Goal: Task Accomplishment & Management: Complete application form

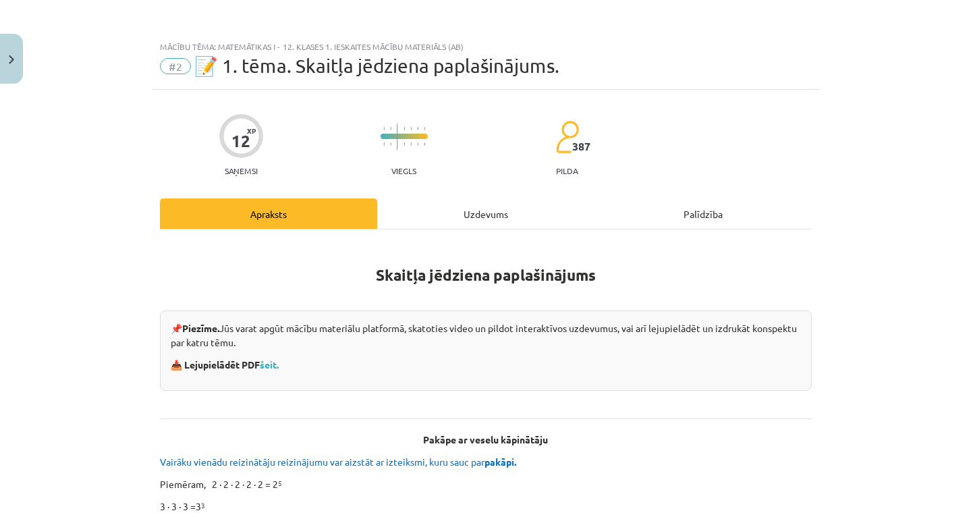
scroll to position [310, 0]
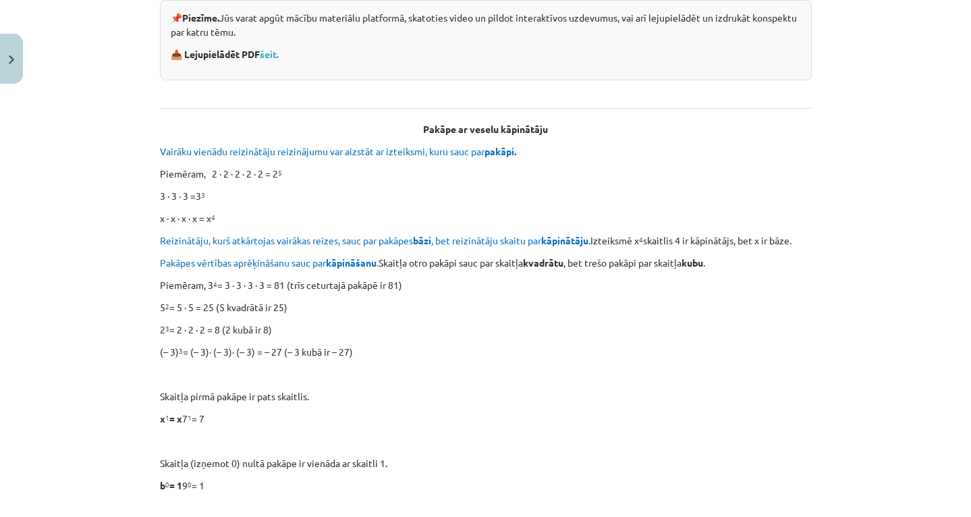
click at [8, 59] on button "Close" at bounding box center [11, 59] width 23 height 50
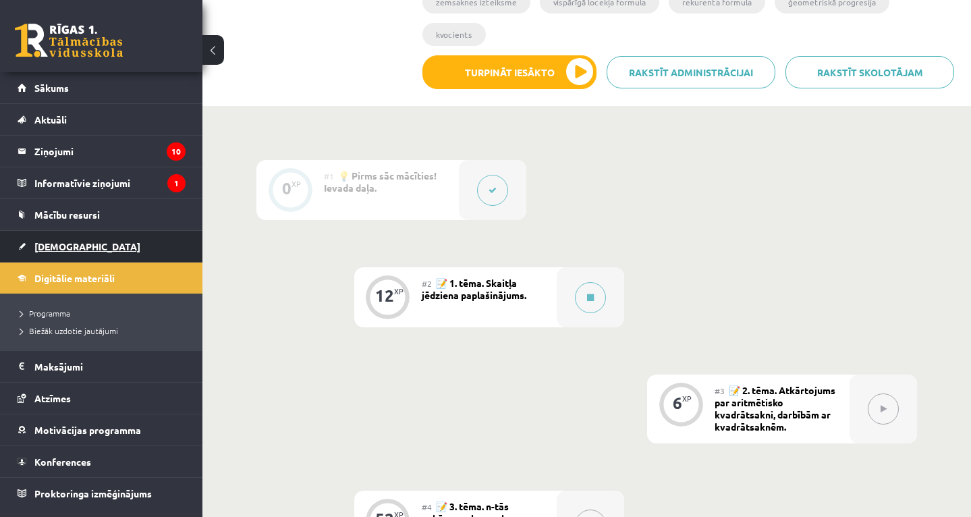
click at [76, 250] on link "[DEMOGRAPHIC_DATA]" at bounding box center [102, 246] width 168 height 31
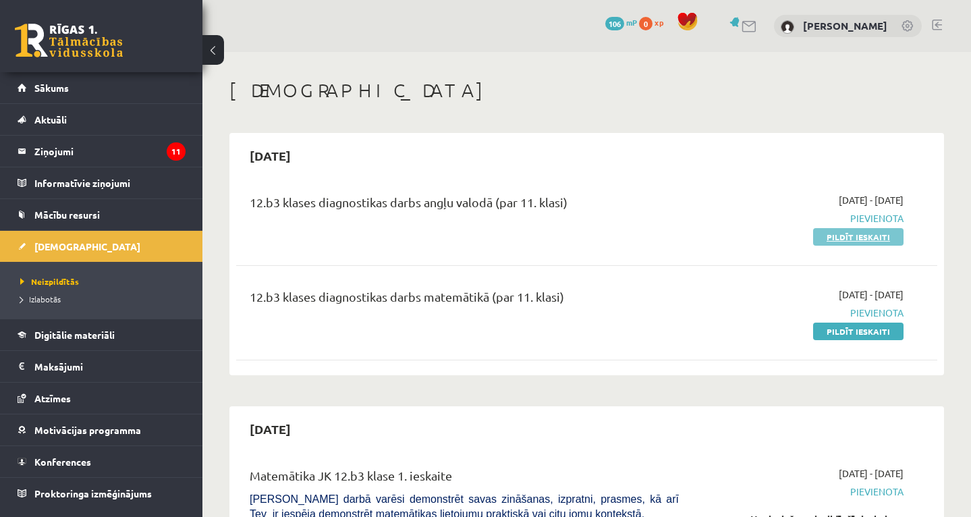
click at [844, 240] on link "Pildīt ieskaiti" at bounding box center [858, 237] width 90 height 18
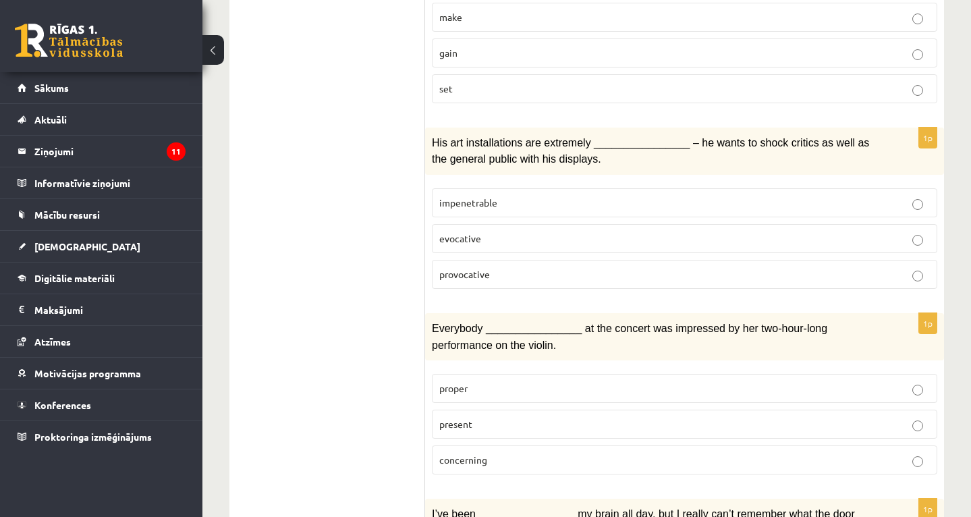
scroll to position [405, 0]
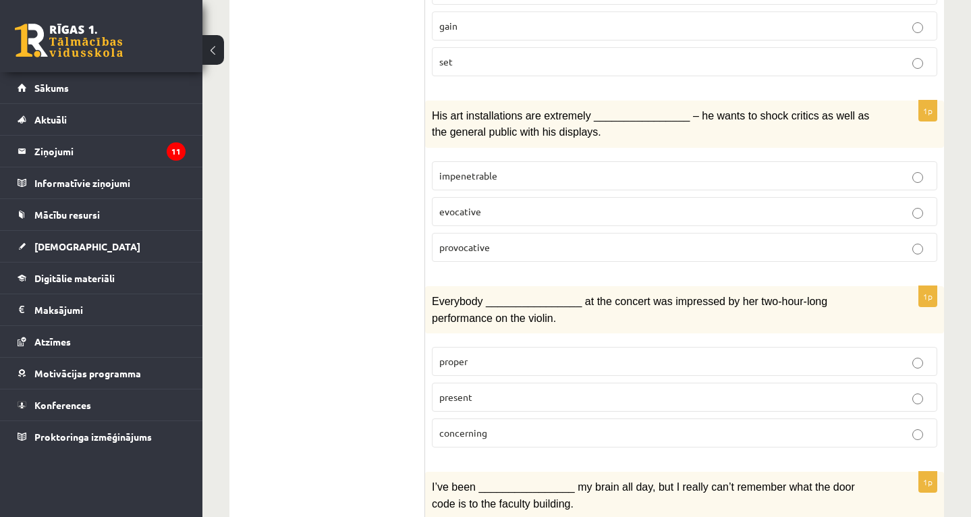
click at [915, 252] on label "provocative" at bounding box center [685, 247] width 506 height 29
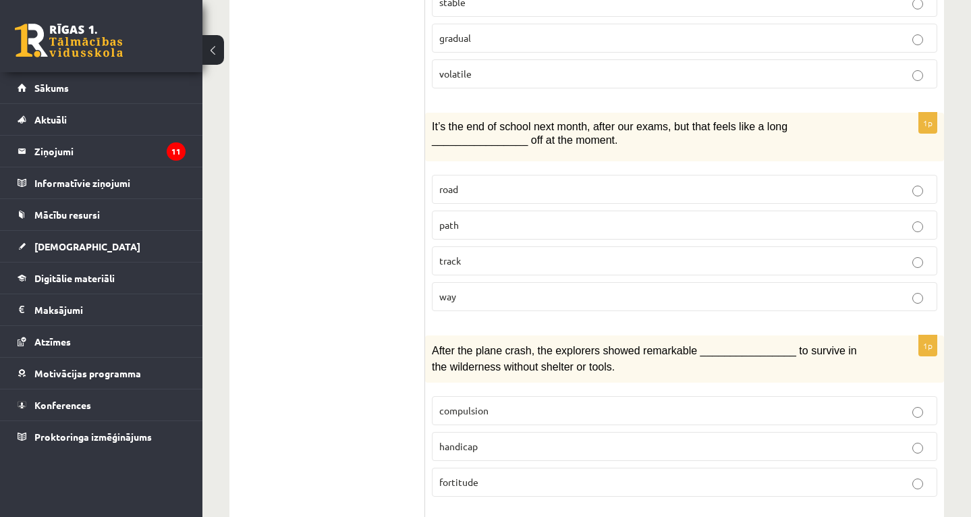
scroll to position [1539, 0]
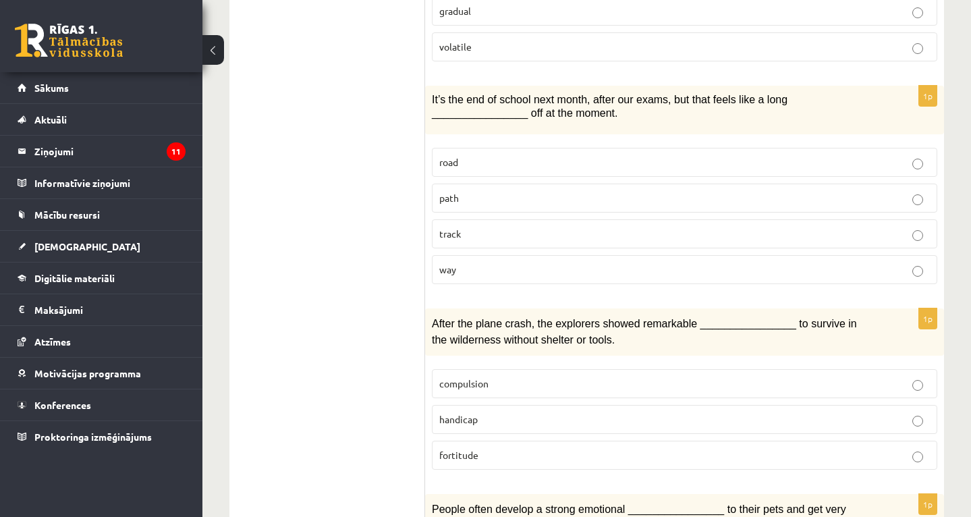
click at [896, 159] on p "road" at bounding box center [684, 162] width 491 height 14
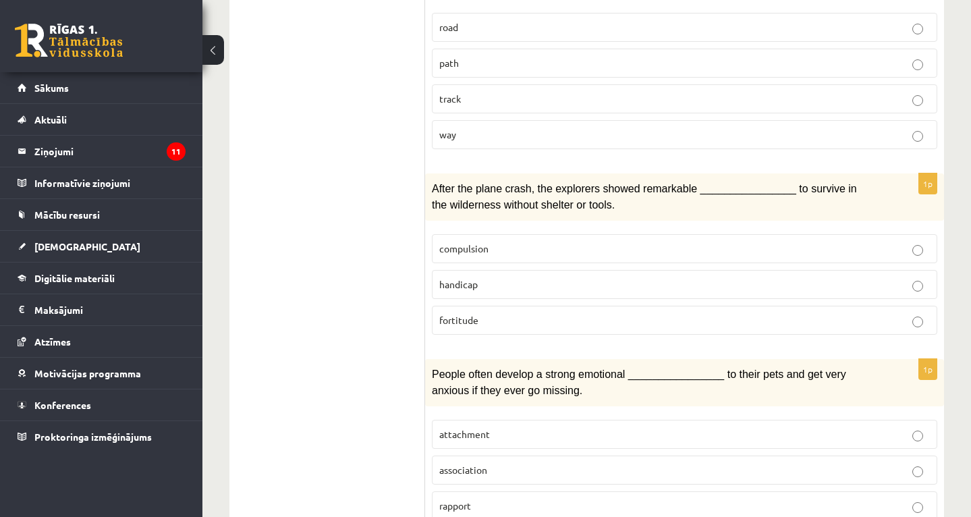
scroll to position [1701, 0]
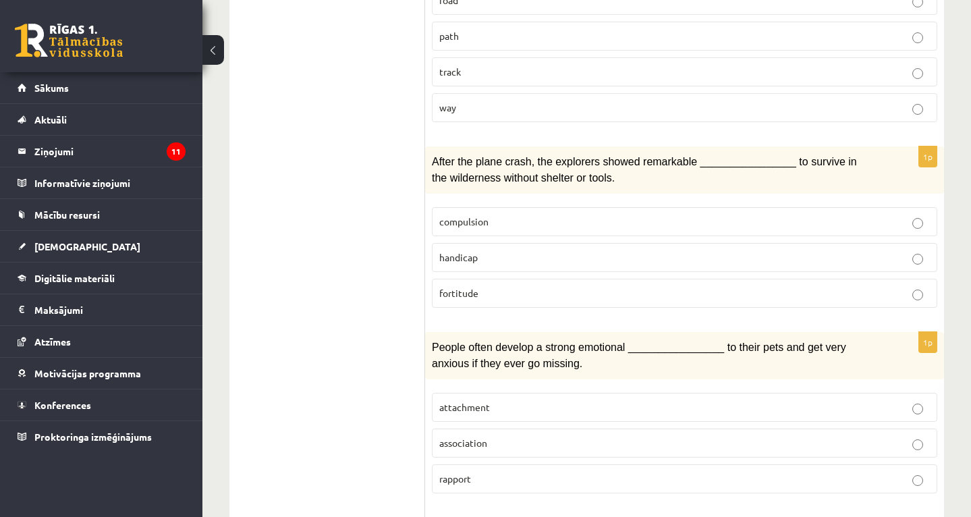
click at [737, 286] on p "fortitude" at bounding box center [684, 293] width 491 height 14
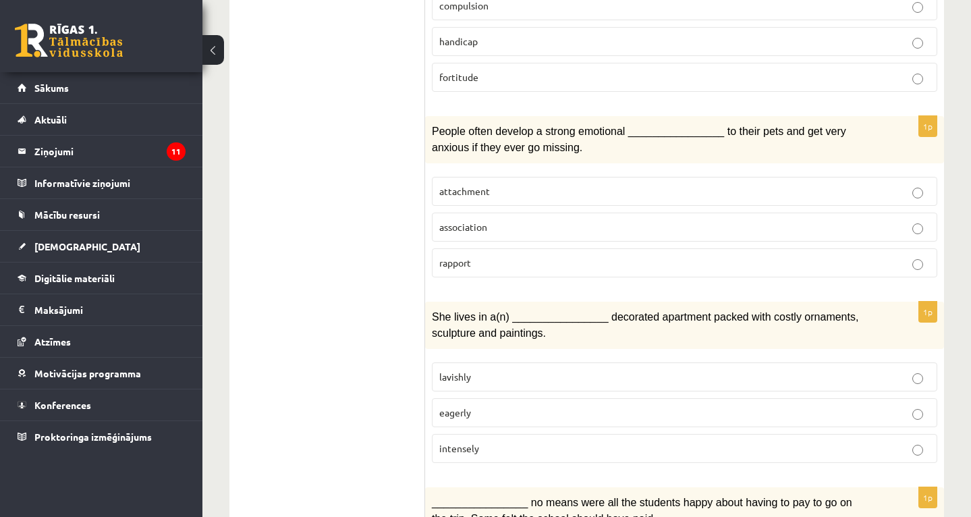
scroll to position [1944, 0]
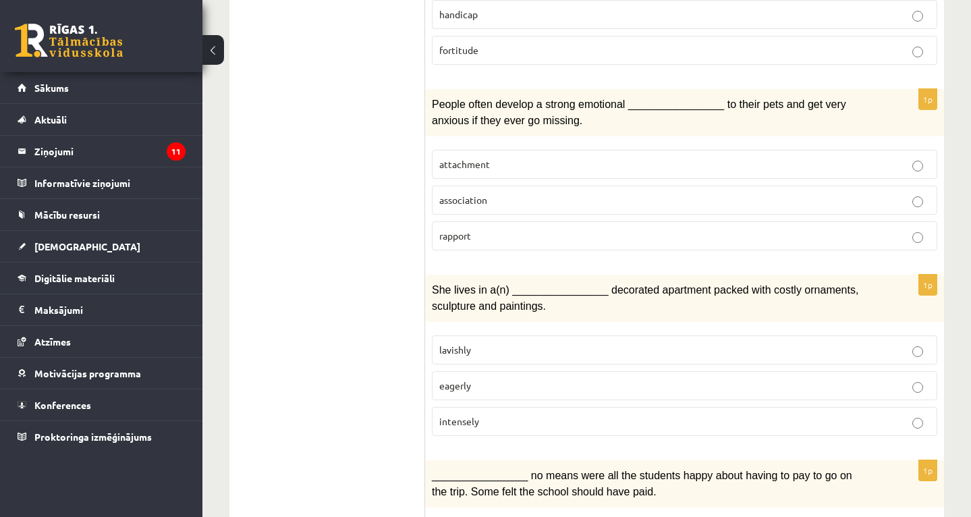
click at [888, 157] on p "attachment" at bounding box center [684, 164] width 491 height 14
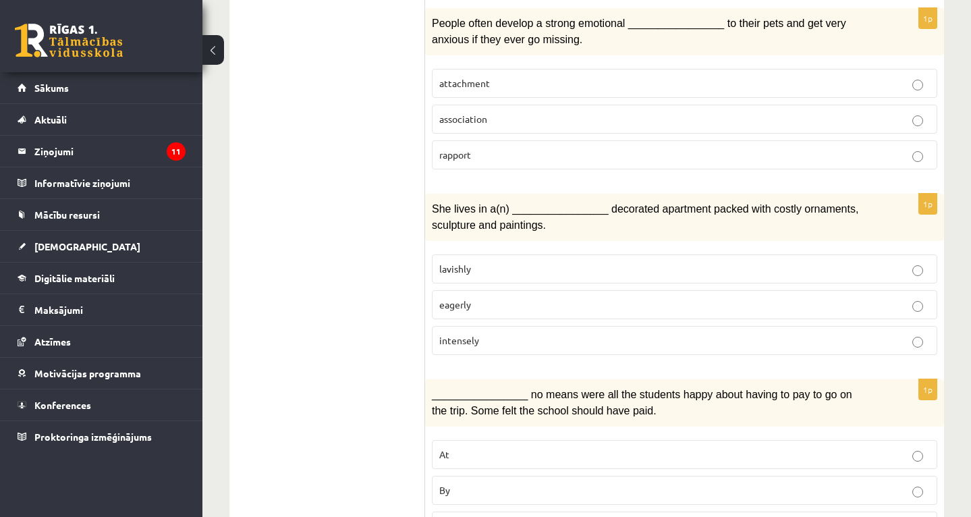
scroll to position [2082, 0]
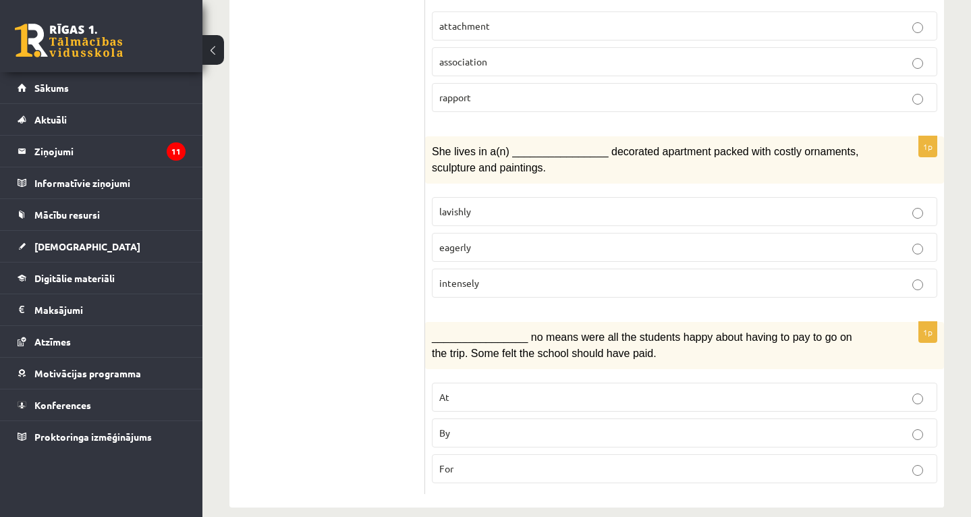
click at [817, 205] on p "lavishly" at bounding box center [684, 212] width 491 height 14
click at [852, 462] on p "For" at bounding box center [684, 469] width 491 height 14
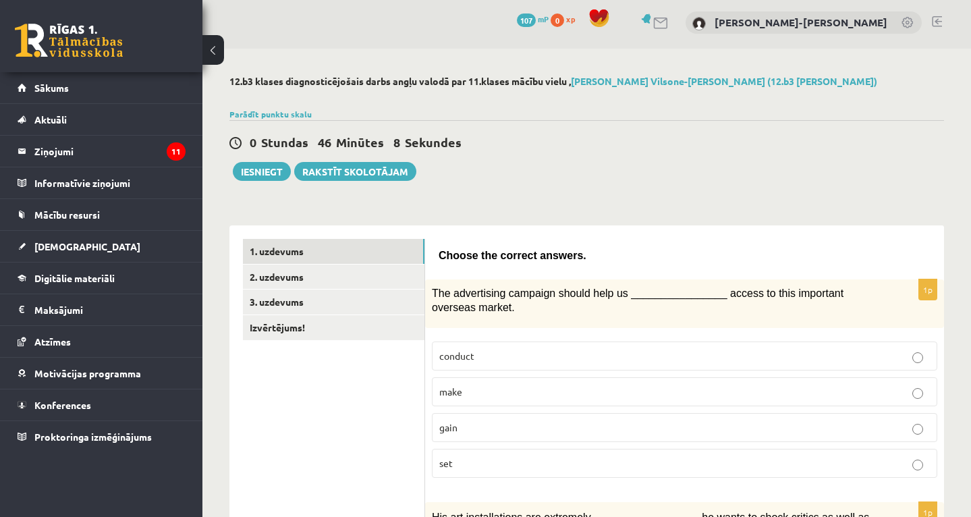
scroll to position [0, 0]
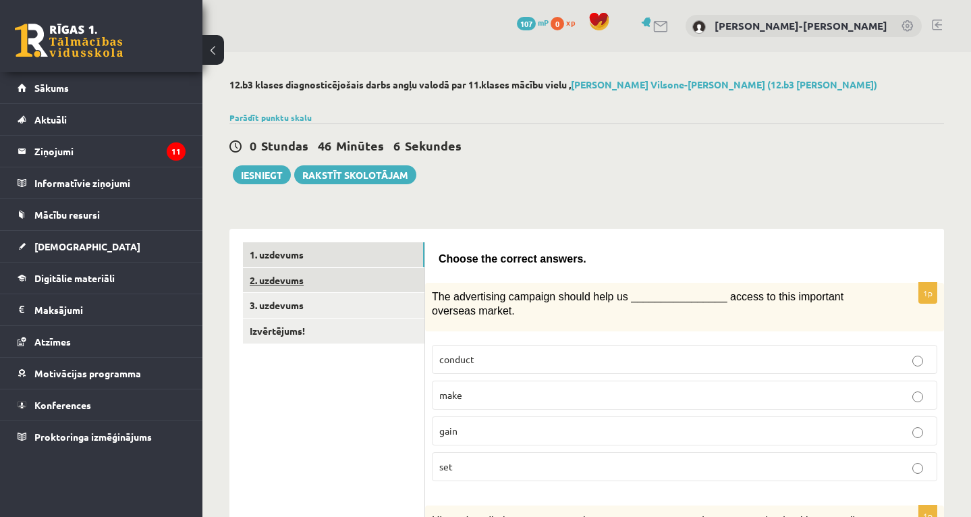
click at [309, 283] on link "2. uzdevums" at bounding box center [334, 280] width 182 height 25
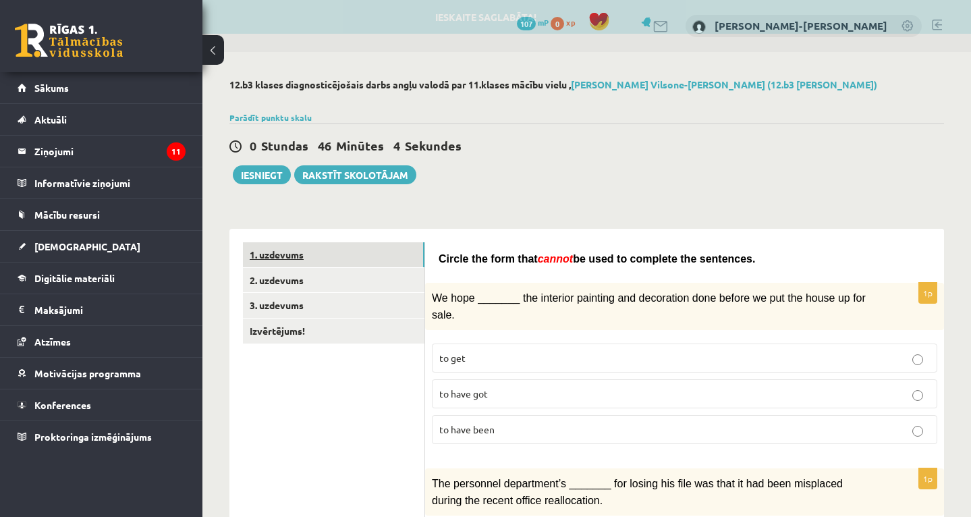
click at [317, 255] on link "1. uzdevums" at bounding box center [334, 254] width 182 height 25
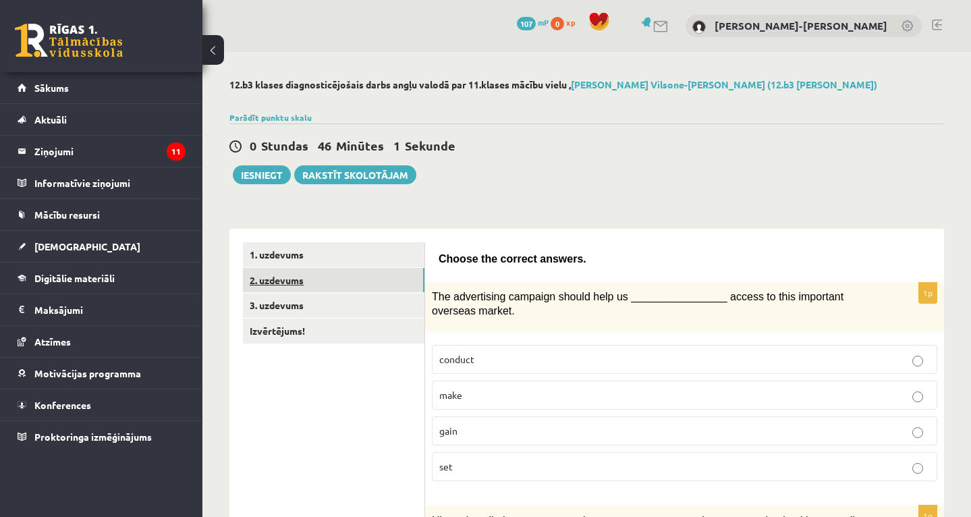
click at [294, 282] on link "2. uzdevums" at bounding box center [334, 280] width 182 height 25
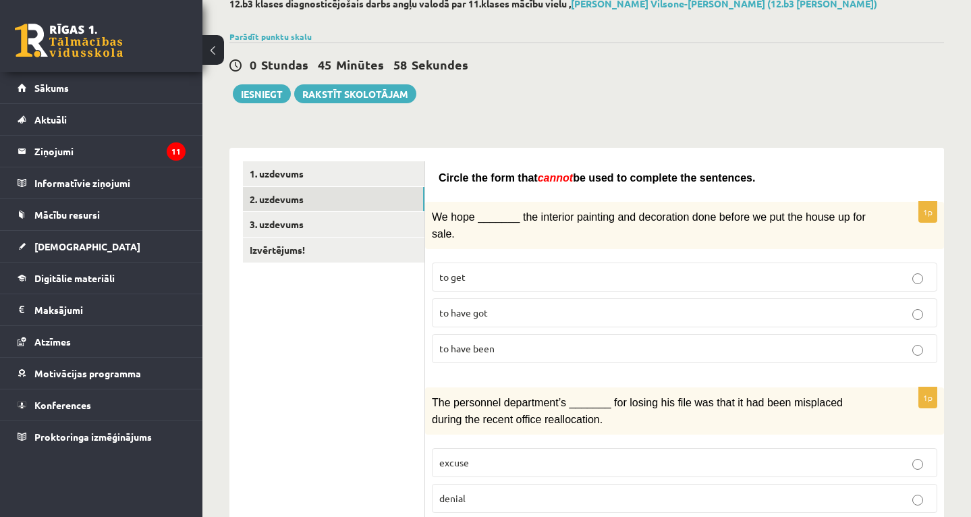
scroll to position [108, 0]
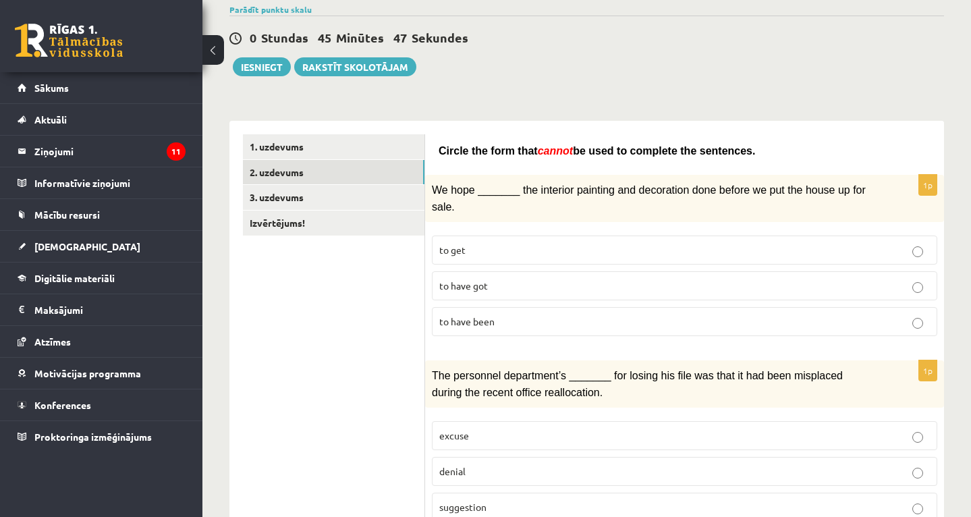
click at [535, 248] on p "to get" at bounding box center [684, 250] width 491 height 14
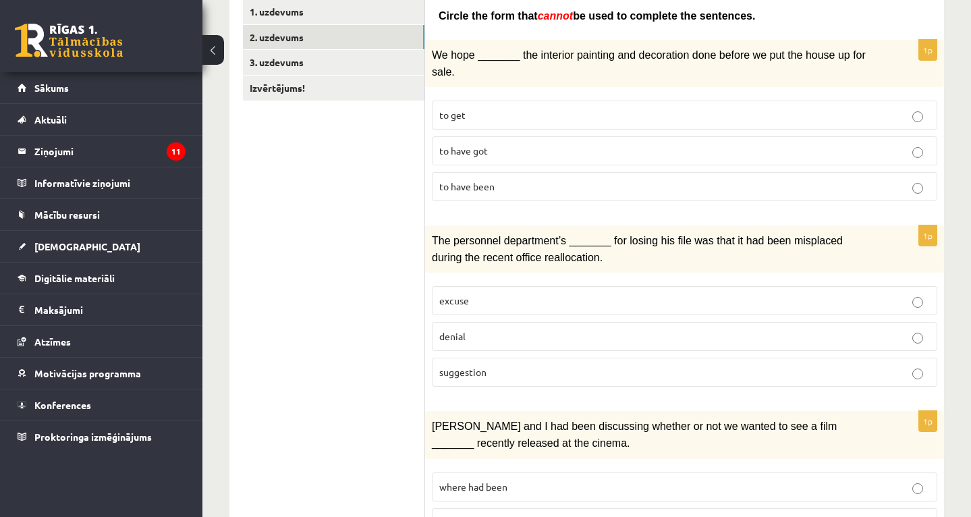
scroll to position [270, 0]
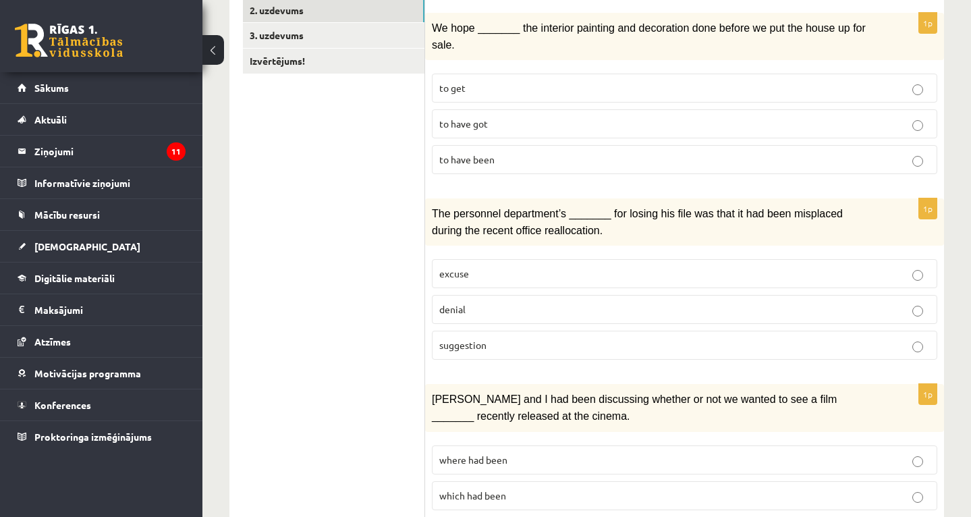
click at [631, 272] on p "excuse" at bounding box center [684, 274] width 491 height 14
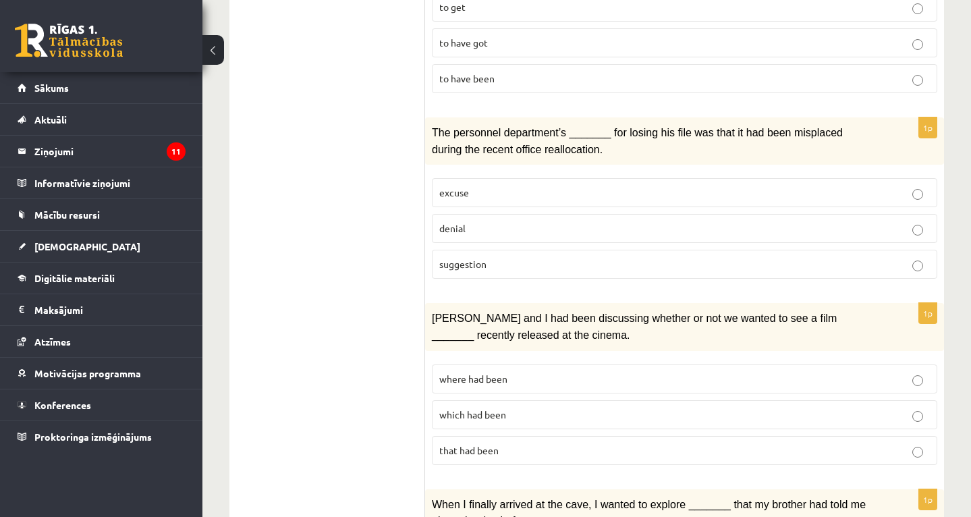
scroll to position [405, 0]
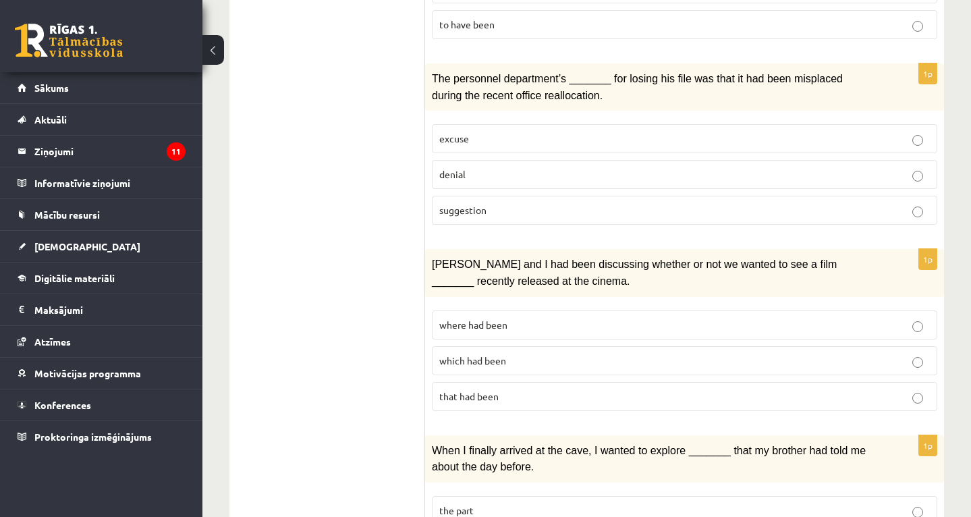
click at [522, 389] on p "that had been" at bounding box center [684, 396] width 491 height 14
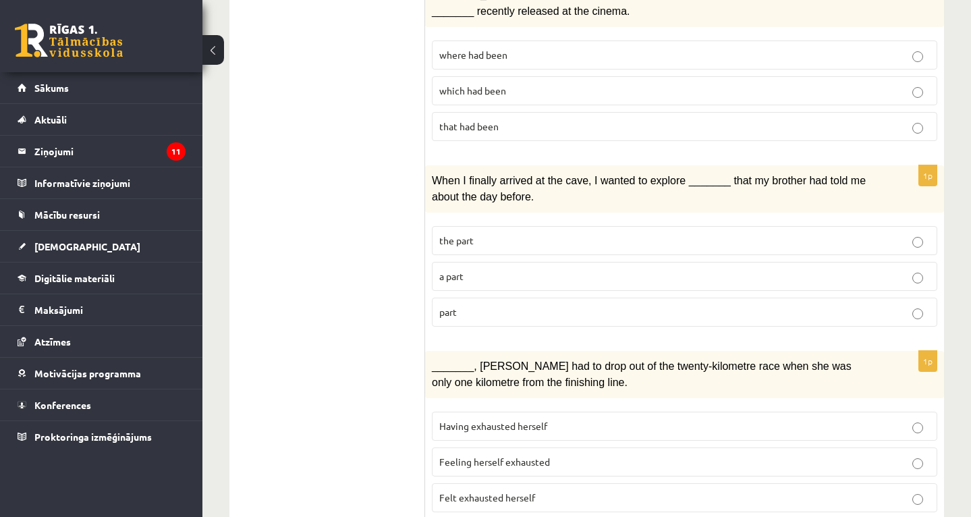
scroll to position [702, 0]
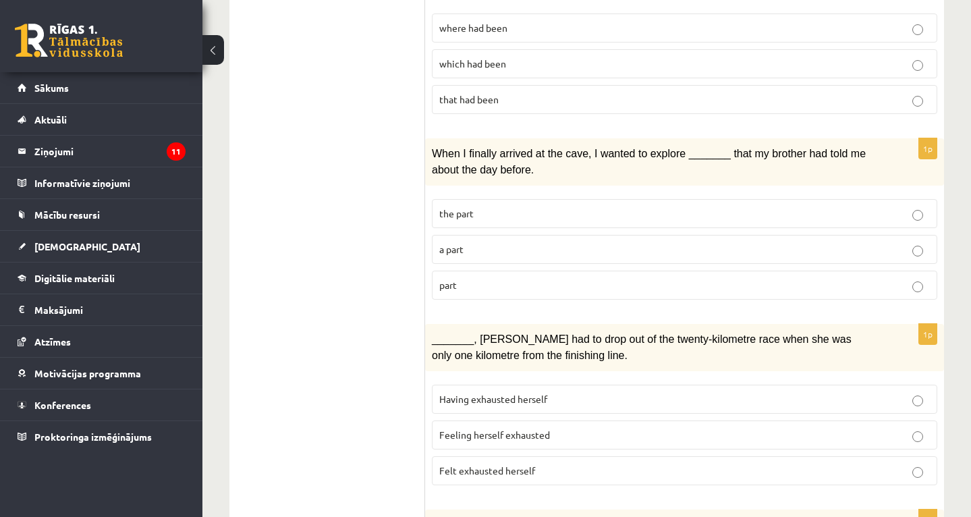
click at [592, 207] on p "the part" at bounding box center [684, 214] width 491 height 14
click at [741, 207] on p "the part" at bounding box center [684, 214] width 491 height 14
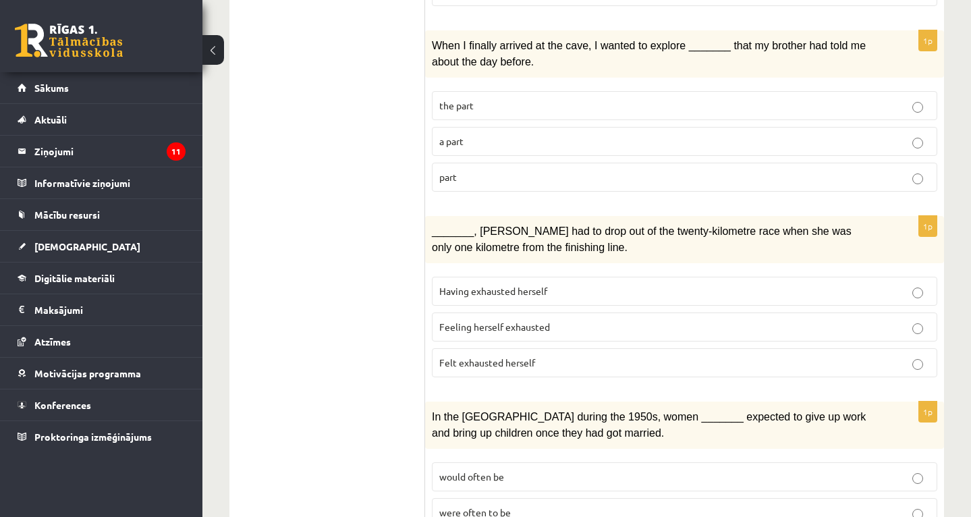
scroll to position [864, 0]
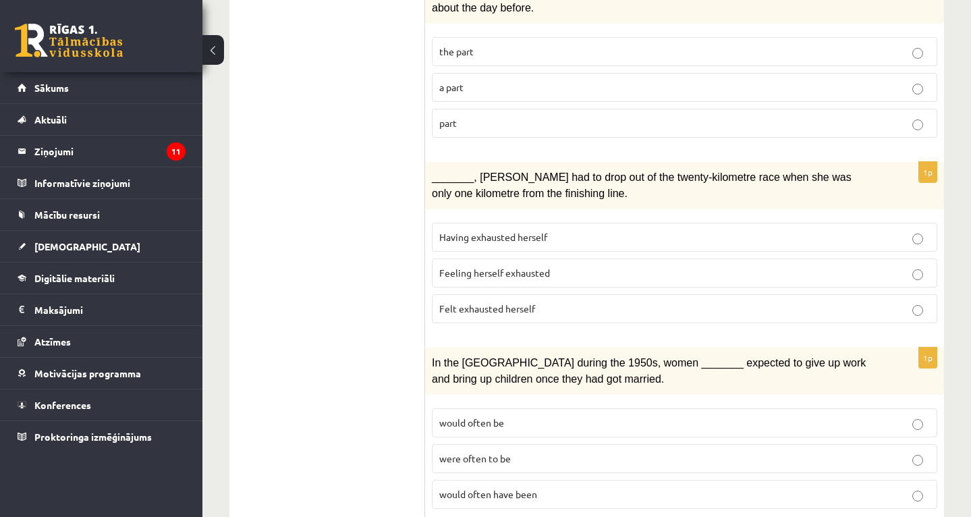
click at [579, 266] on p "Feeling herself exhausted" at bounding box center [684, 273] width 491 height 14
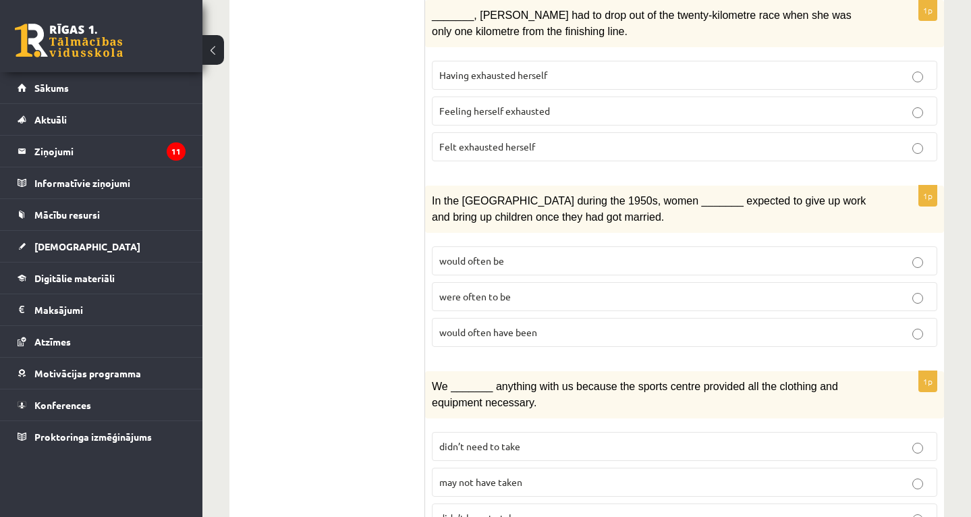
scroll to position [1053, 0]
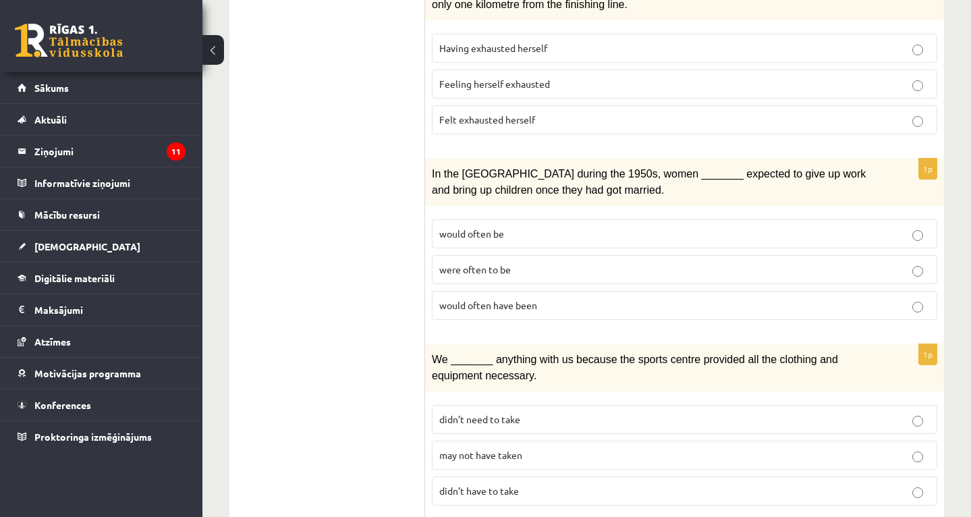
click at [514, 263] on p "were often to be" at bounding box center [684, 270] width 491 height 14
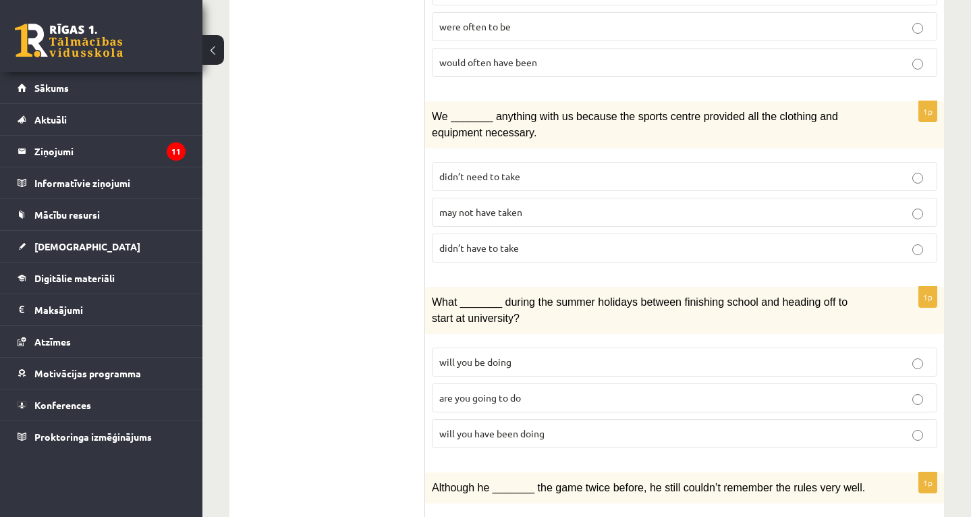
scroll to position [1323, 0]
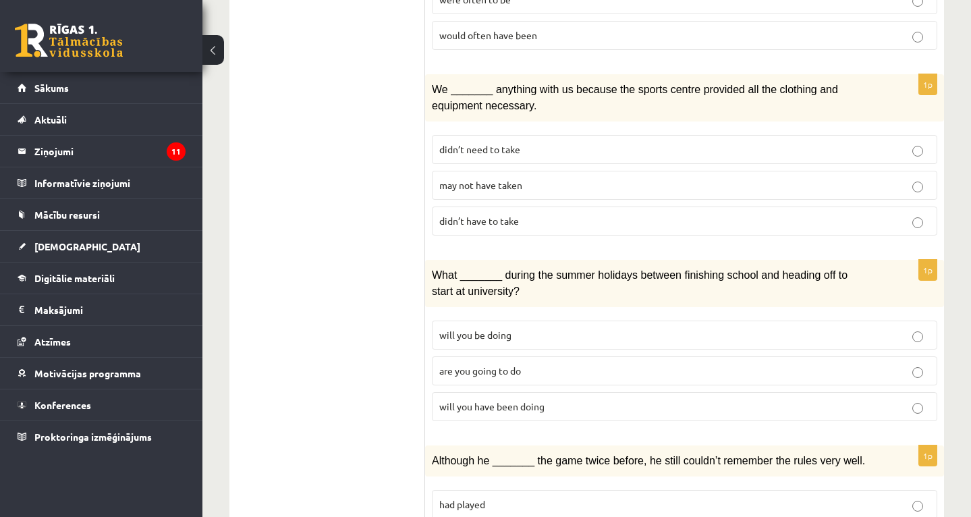
click at [519, 214] on p "didn’t have to take" at bounding box center [684, 221] width 491 height 14
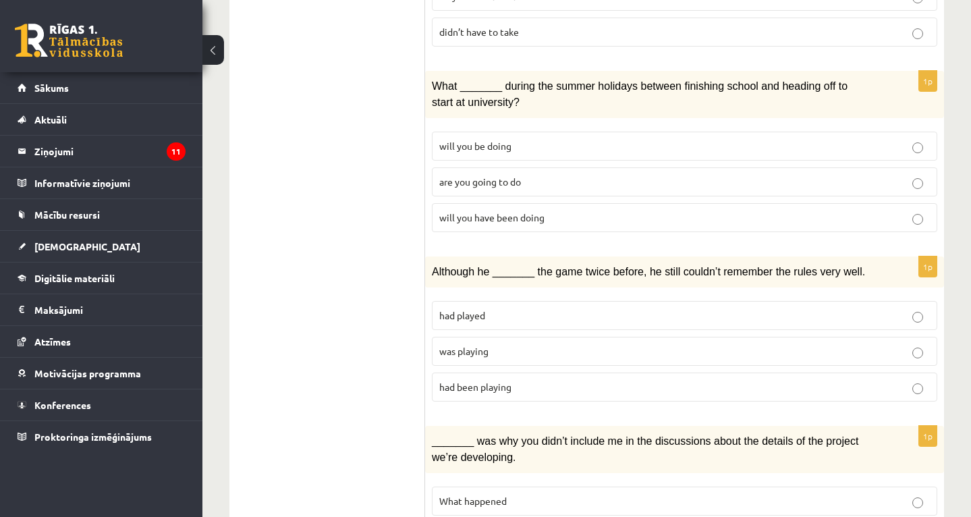
scroll to position [1539, 0]
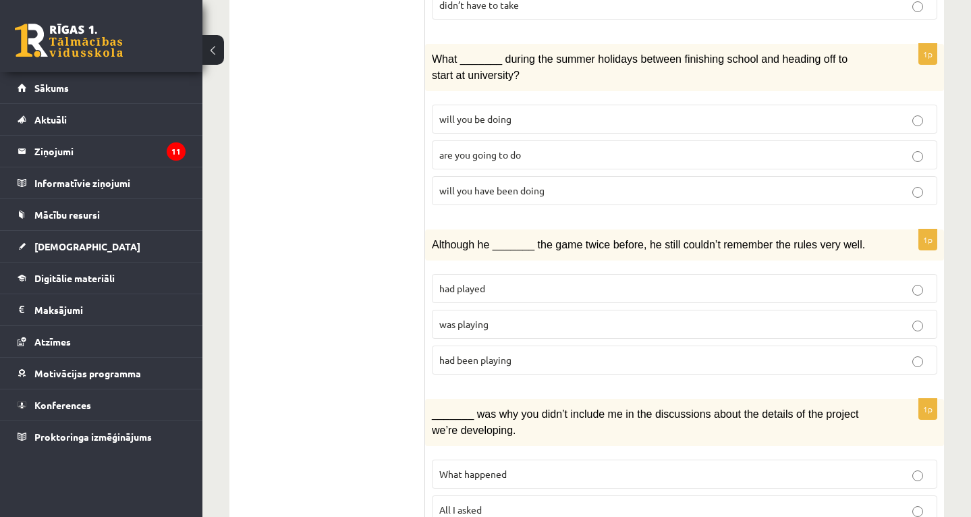
click at [524, 148] on p "are you going to do" at bounding box center [684, 155] width 491 height 14
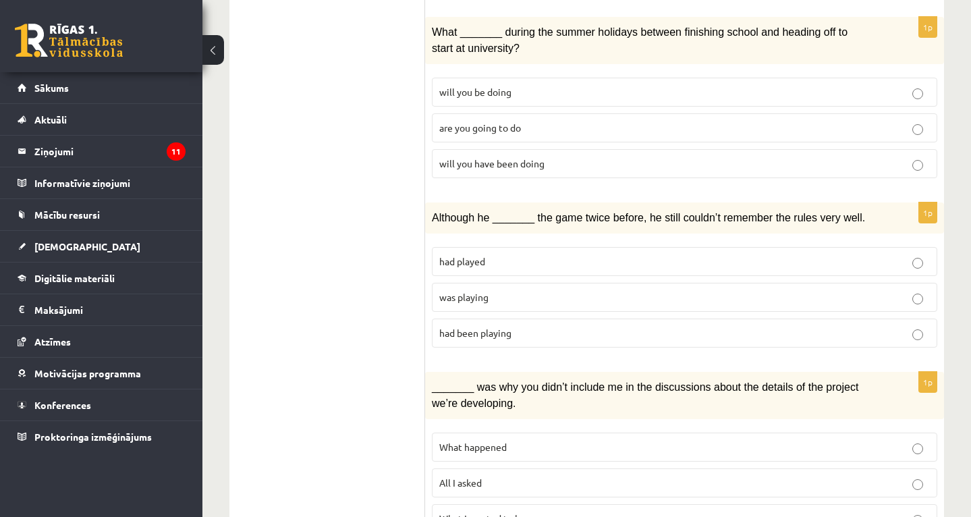
scroll to position [1614, 0]
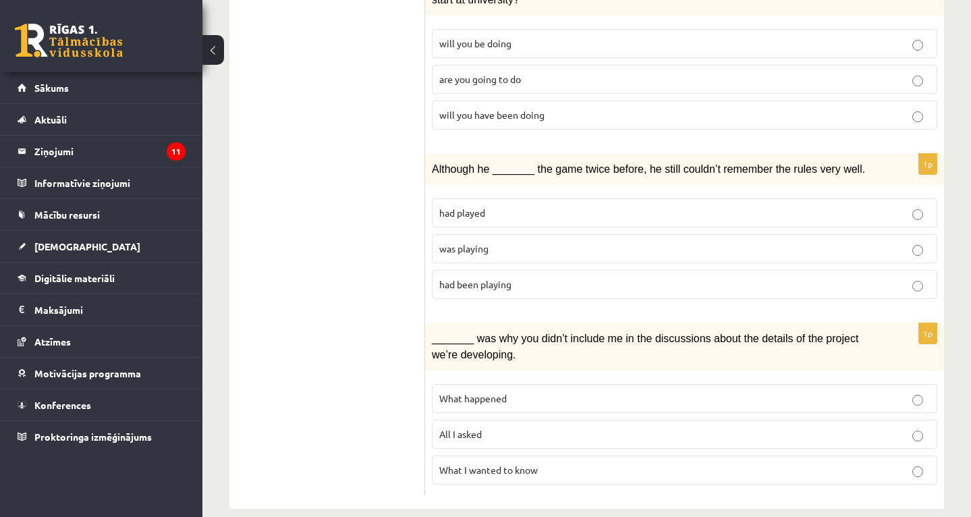
click at [513, 206] on p "had played" at bounding box center [684, 213] width 491 height 14
click at [555, 463] on p "What I wanted to know" at bounding box center [684, 470] width 491 height 14
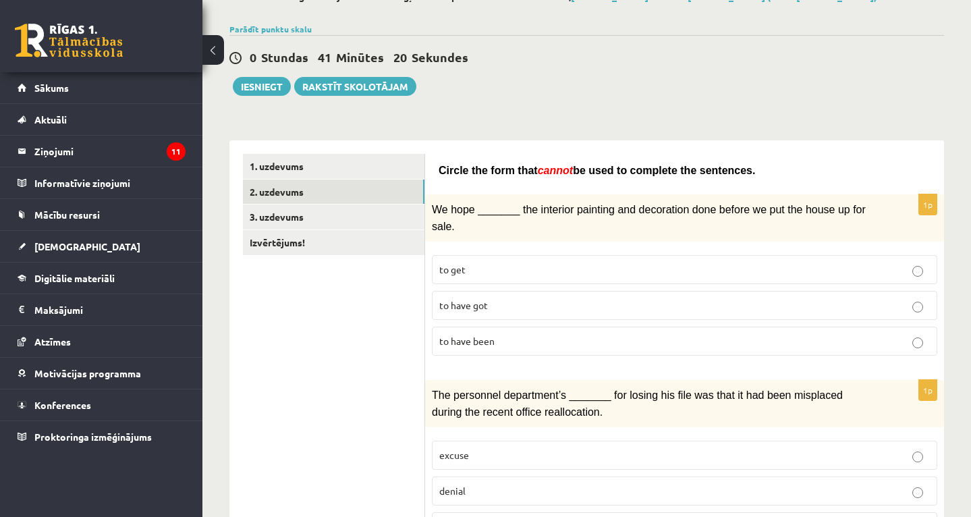
scroll to position [76, 0]
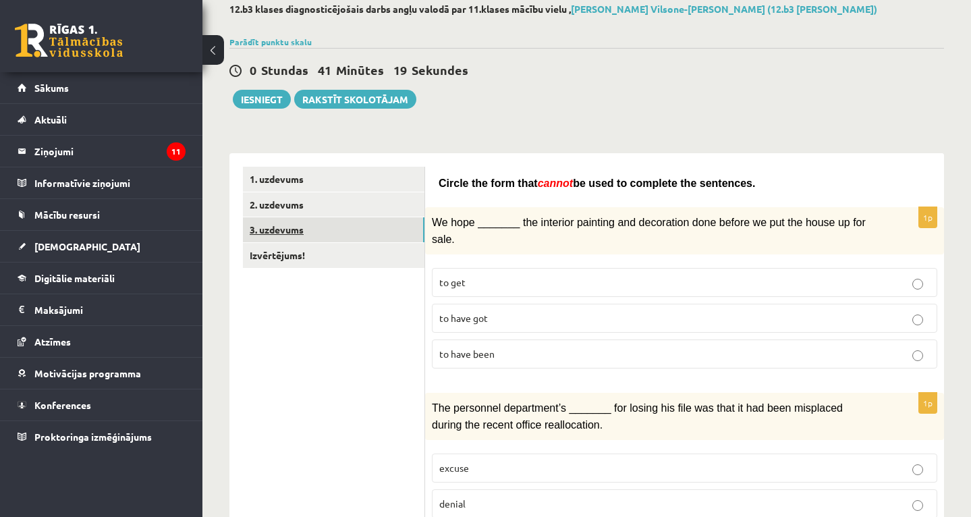
click at [346, 227] on link "3. uzdevums" at bounding box center [334, 229] width 182 height 25
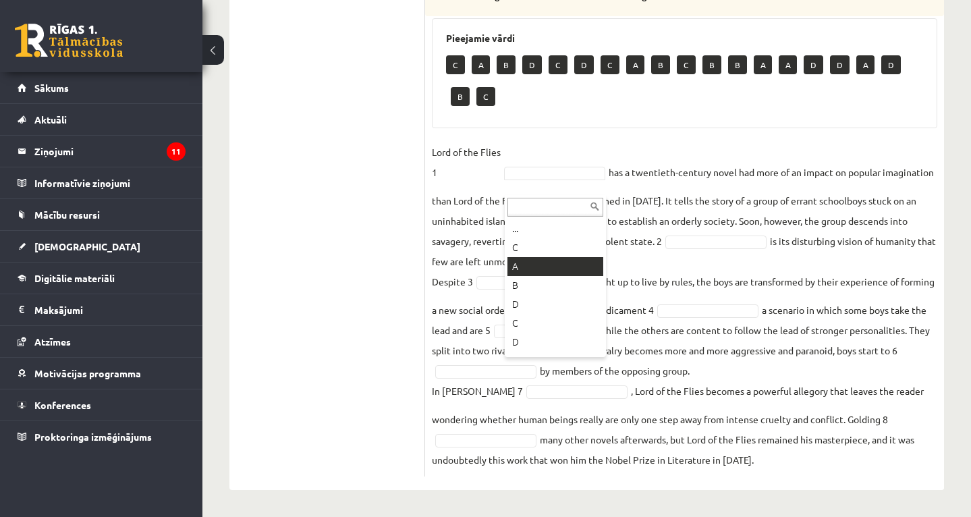
scroll to position [447, 0]
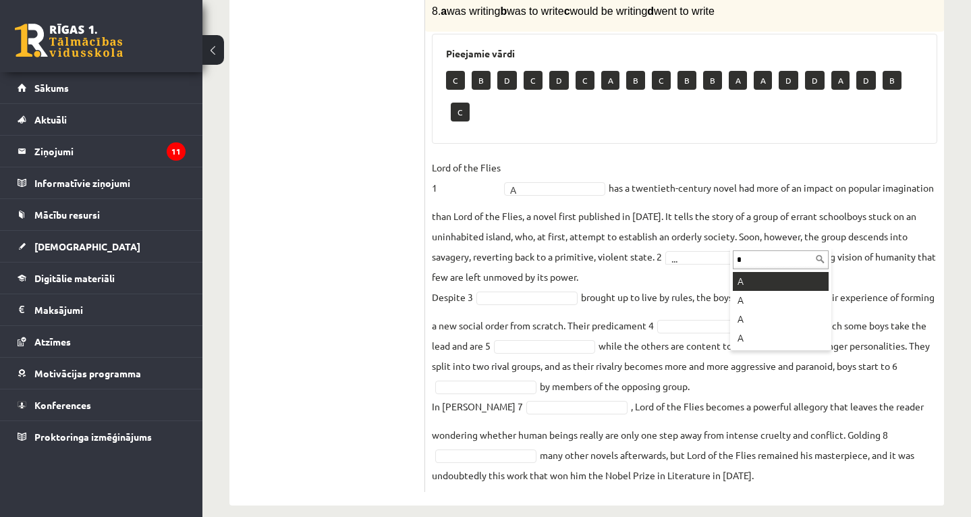
type input "*"
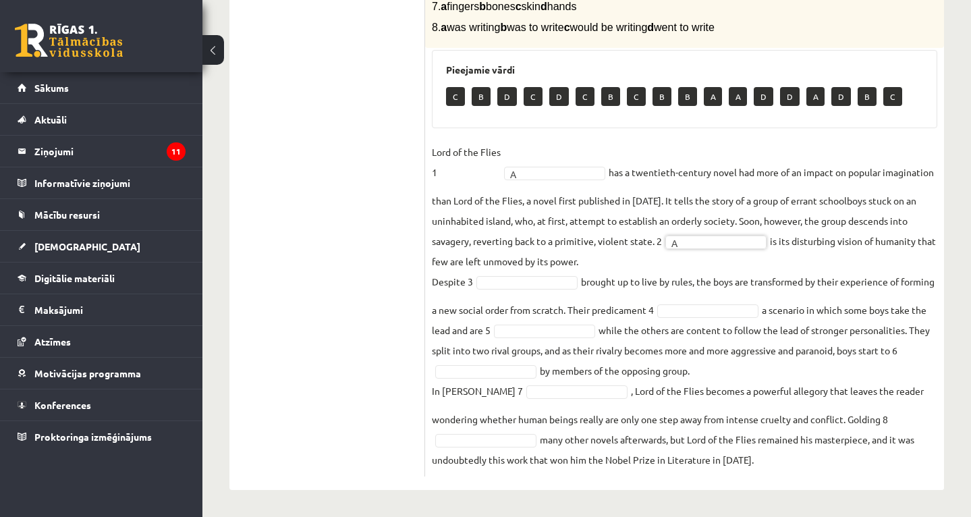
scroll to position [92, 0]
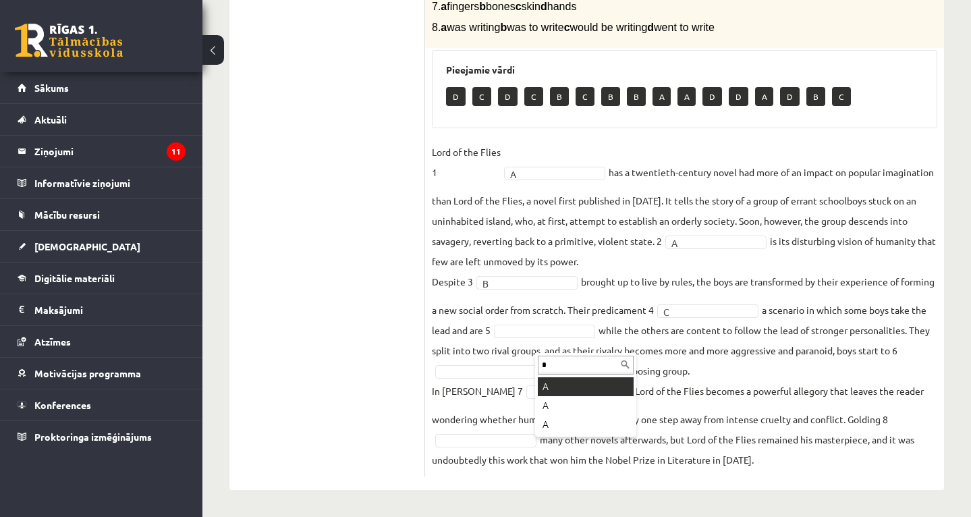
type input "*"
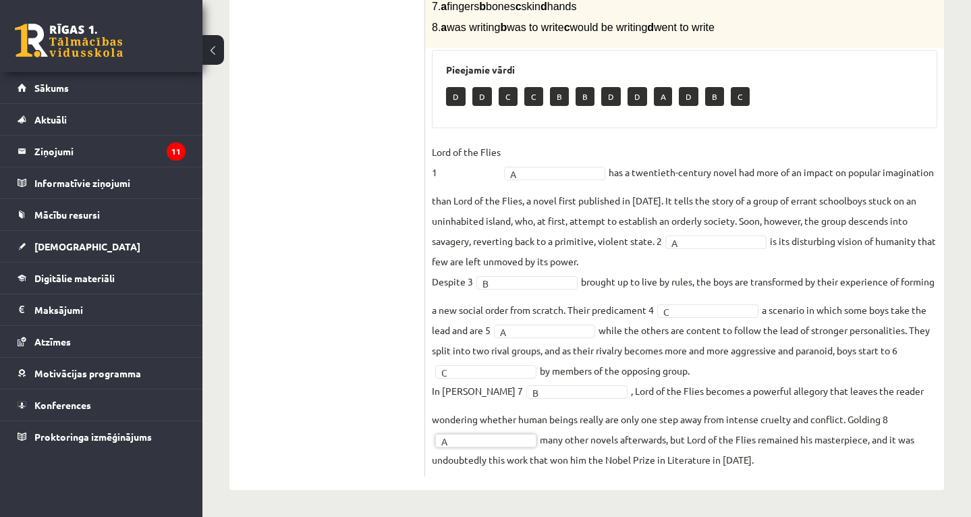
click at [338, 326] on ul "1. uzdevums 2. uzdevums 3. uzdevums Izvērtējums!" at bounding box center [334, 143] width 182 height 665
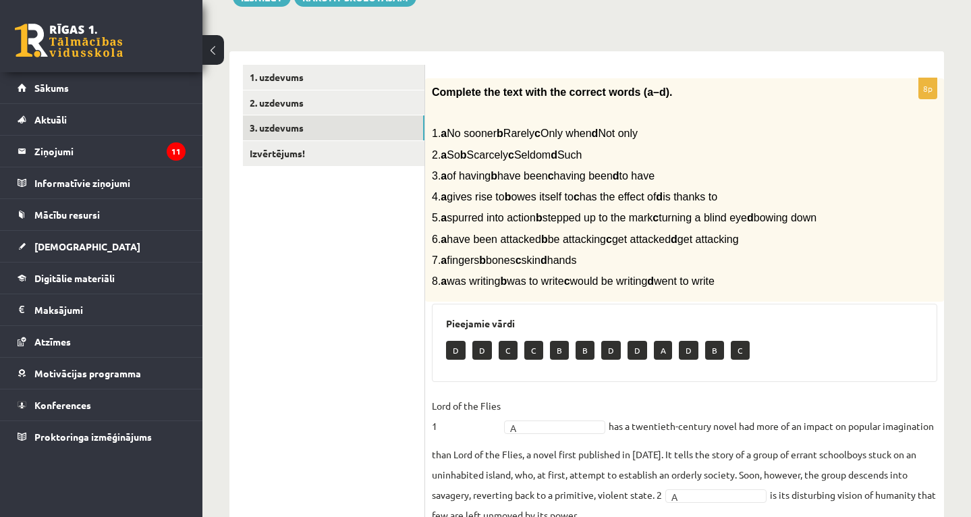
scroll to position [97, 0]
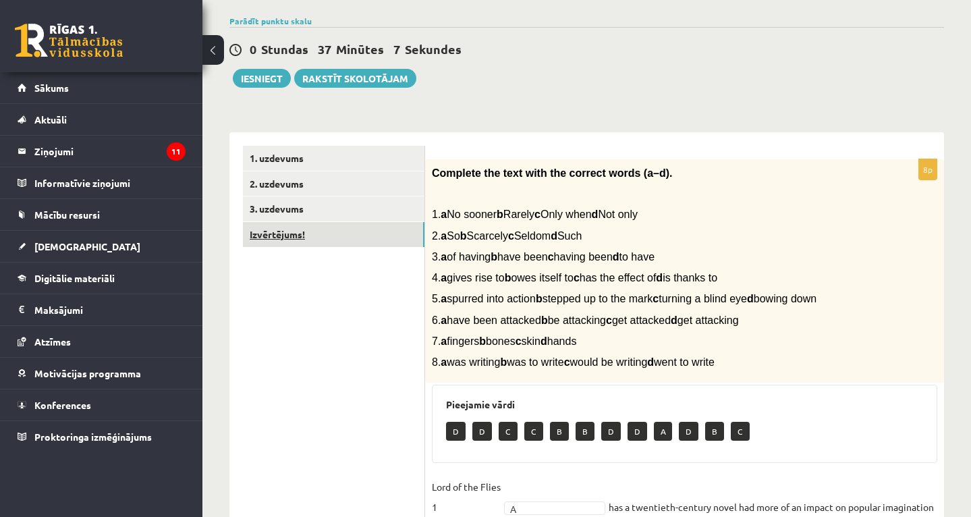
click at [319, 234] on link "Izvērtējums!" at bounding box center [334, 234] width 182 height 25
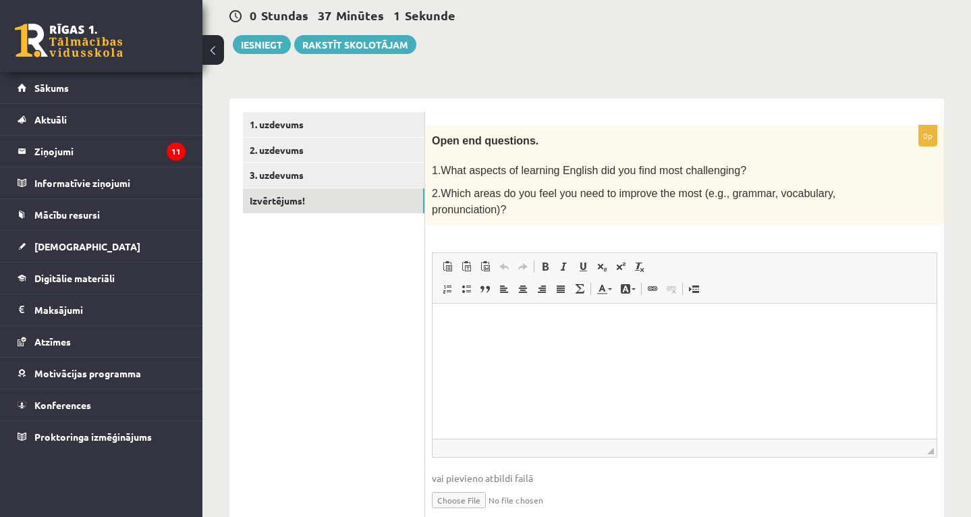
scroll to position [157, 0]
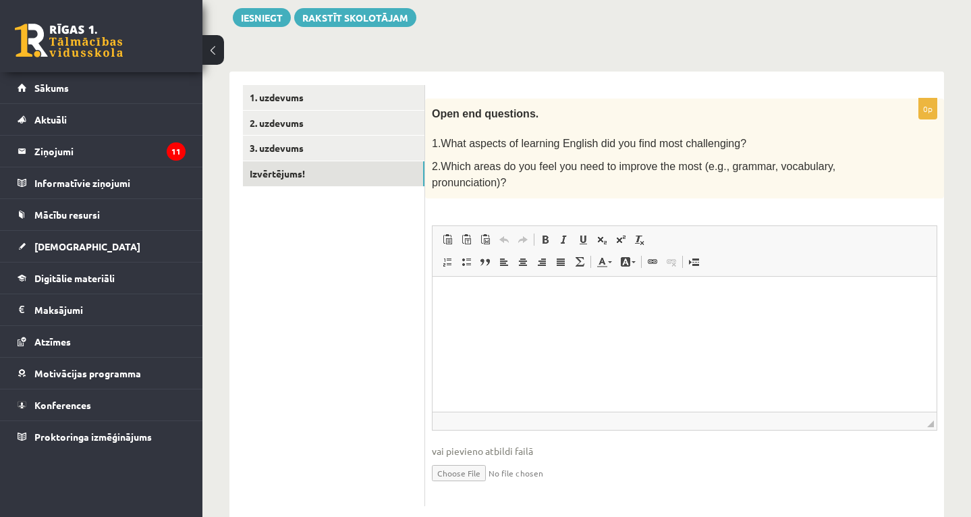
click at [570, 310] on html at bounding box center [685, 296] width 504 height 41
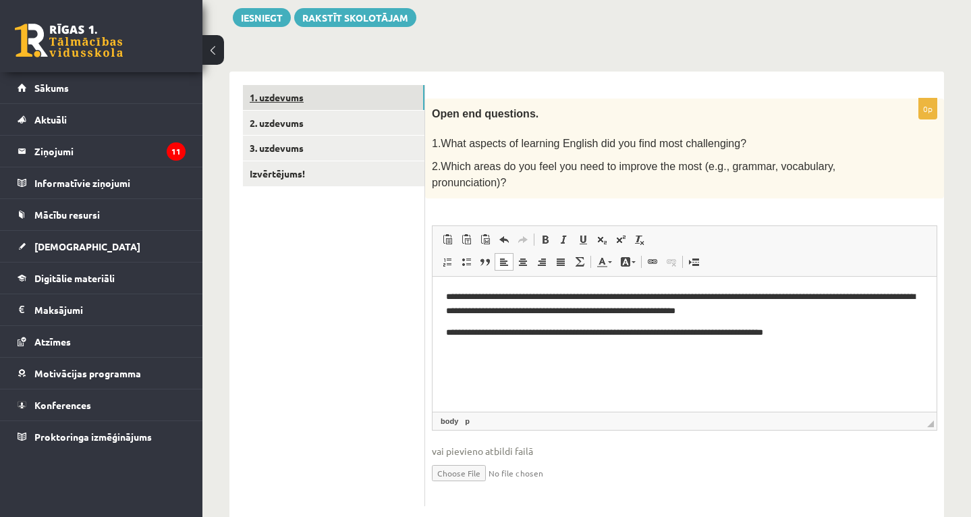
click at [311, 96] on link "1. uzdevums" at bounding box center [334, 97] width 182 height 25
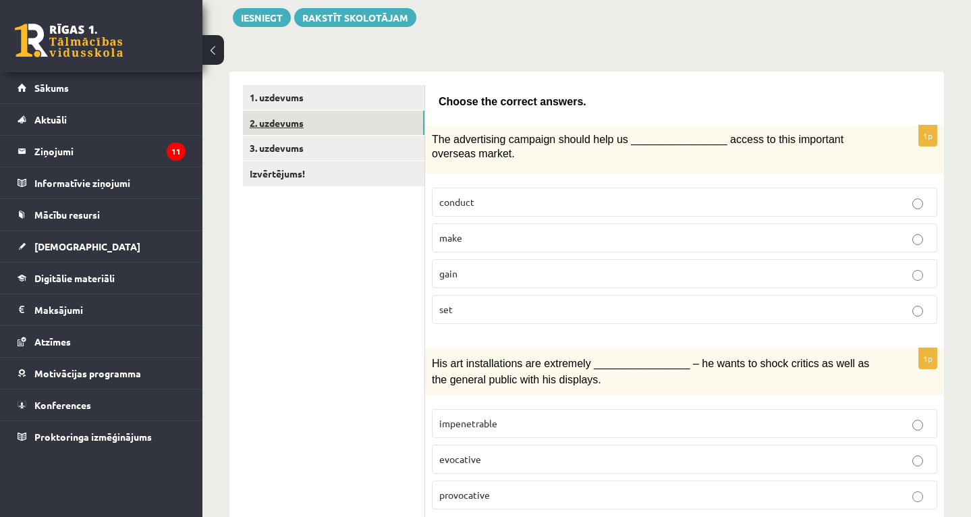
click at [314, 130] on link "2. uzdevums" at bounding box center [334, 123] width 182 height 25
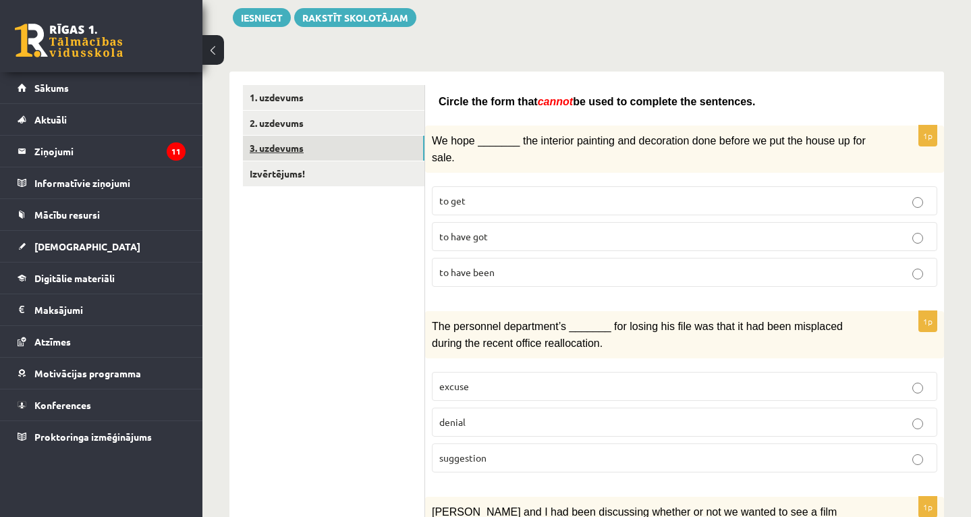
click at [313, 153] on link "3. uzdevums" at bounding box center [334, 148] width 182 height 25
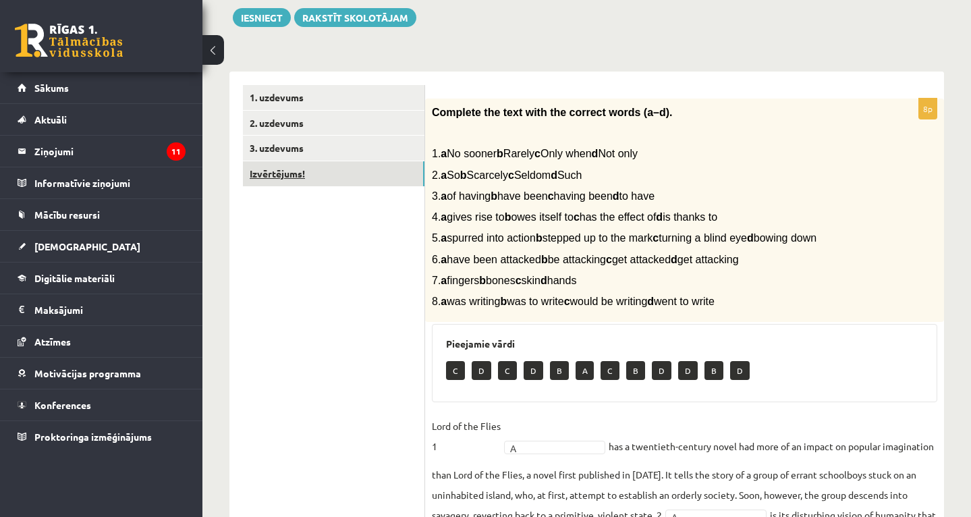
click at [314, 178] on link "Izvērtējums!" at bounding box center [334, 173] width 182 height 25
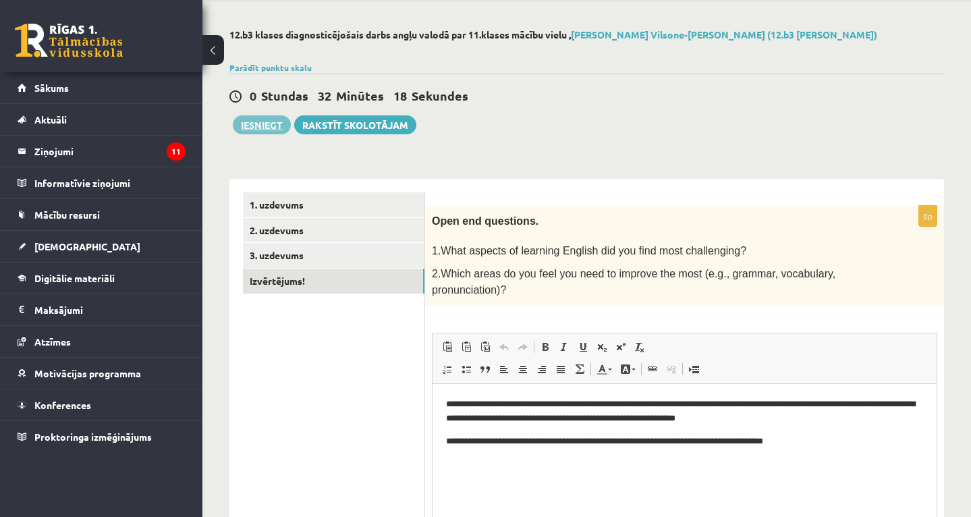
scroll to position [0, 0]
click at [267, 130] on button "Iesniegt" at bounding box center [262, 124] width 58 height 19
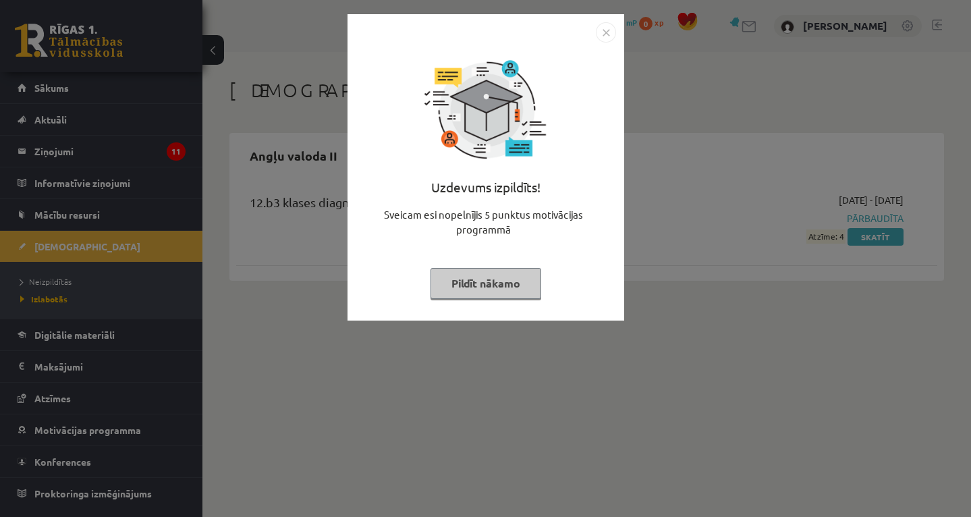
click at [599, 31] on img "Close" at bounding box center [606, 32] width 20 height 20
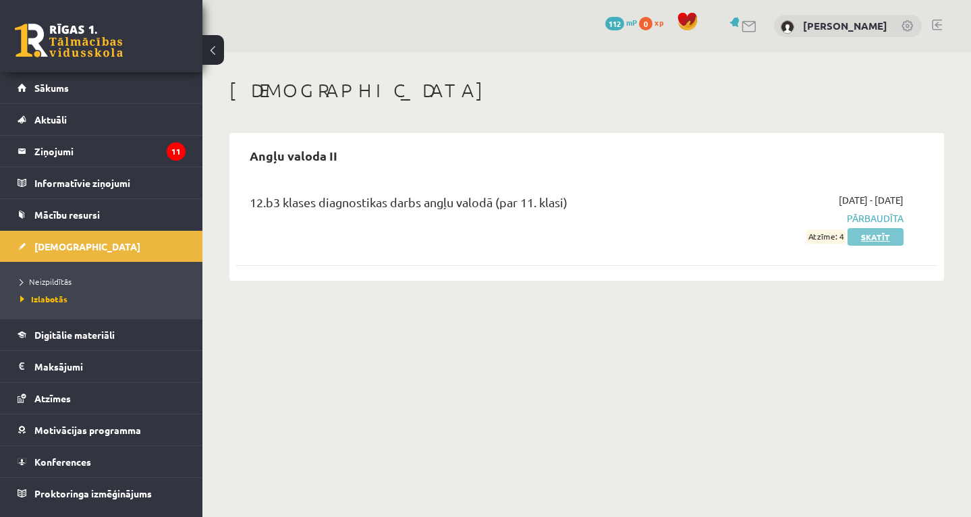
click at [884, 236] on link "Skatīt" at bounding box center [876, 237] width 56 height 18
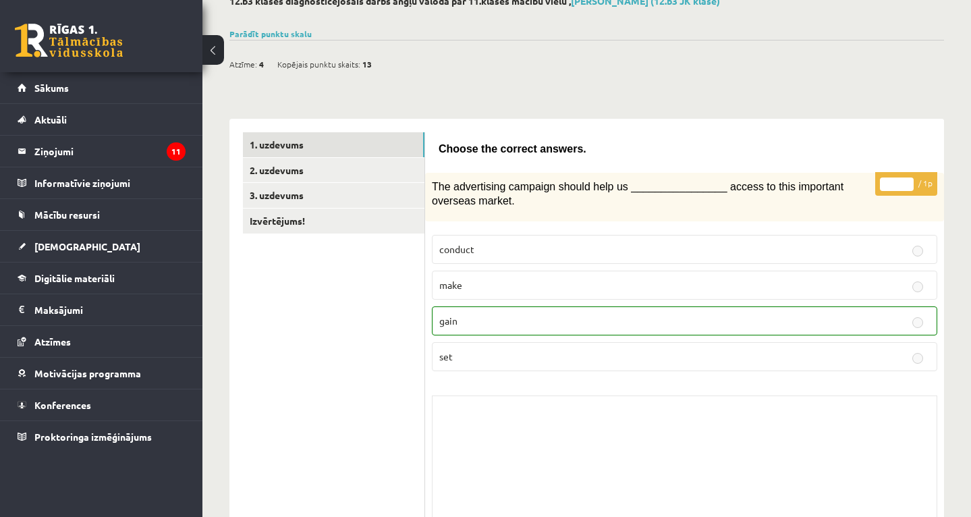
scroll to position [57, 0]
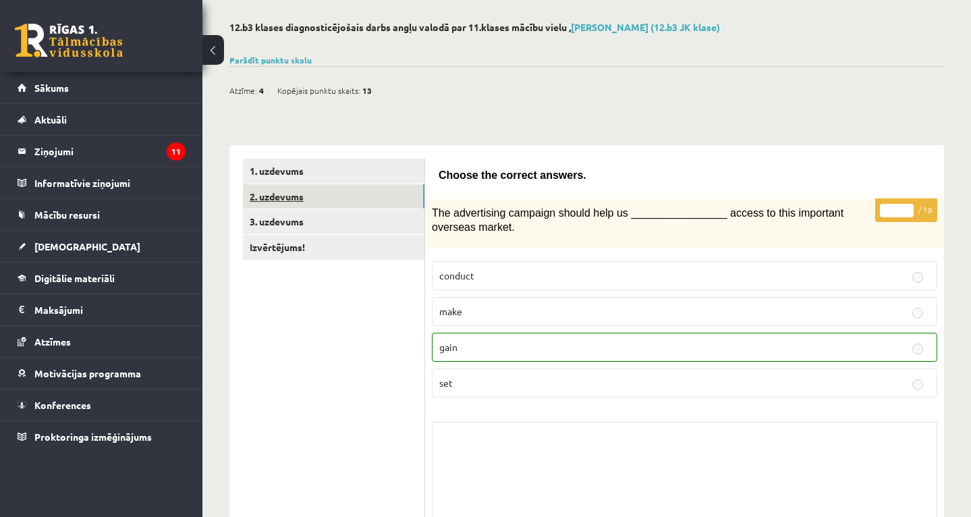
click at [346, 198] on link "2. uzdevums" at bounding box center [334, 196] width 182 height 25
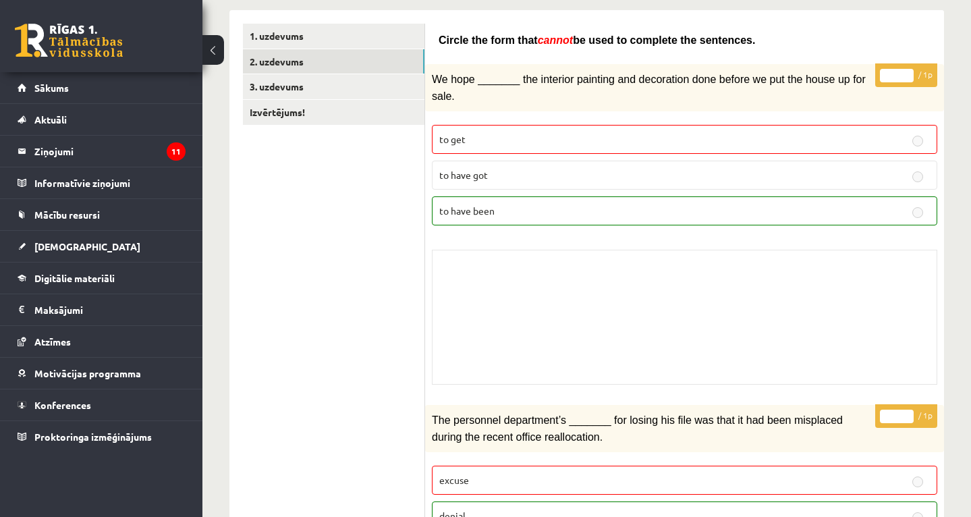
scroll to position [165, 0]
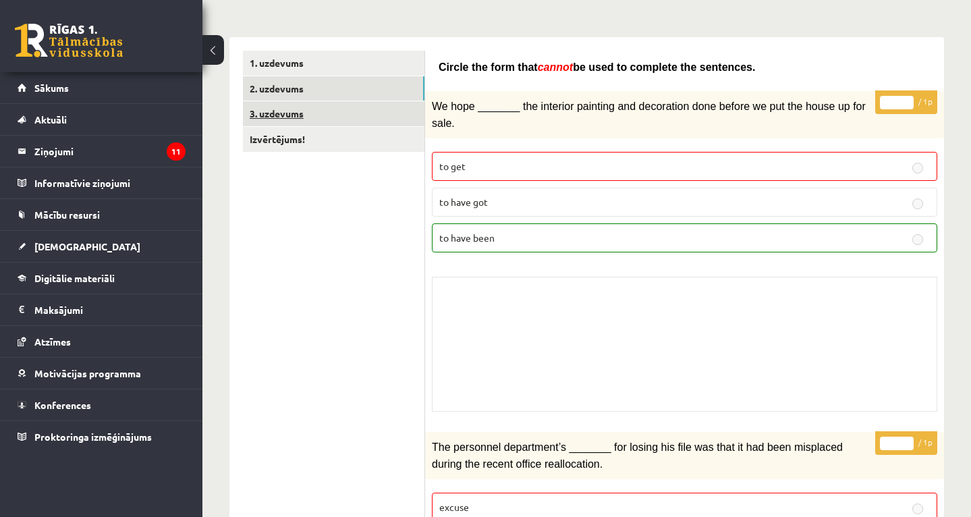
click at [300, 120] on link "3. uzdevums" at bounding box center [334, 113] width 182 height 25
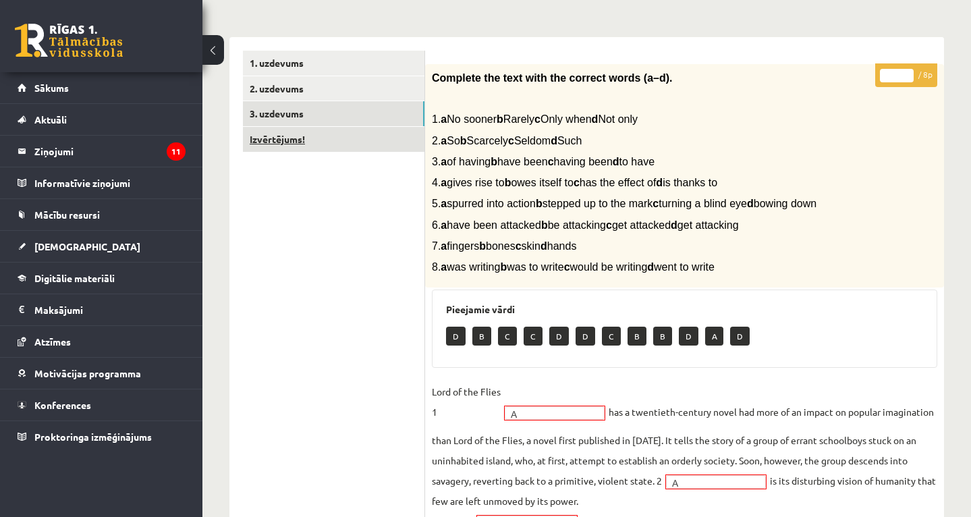
click at [269, 132] on link "Izvērtējums!" at bounding box center [334, 139] width 182 height 25
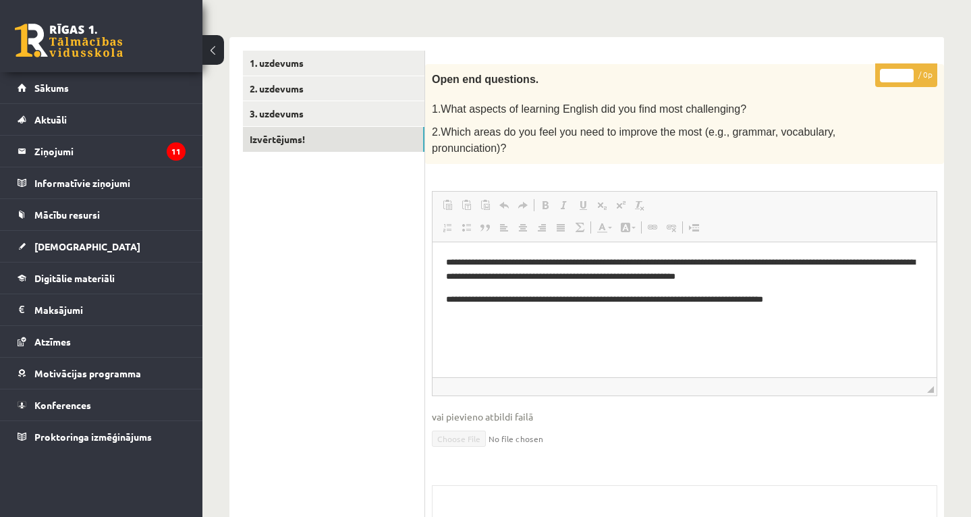
scroll to position [0, 0]
click at [83, 243] on link "[DEMOGRAPHIC_DATA]" at bounding box center [102, 246] width 168 height 31
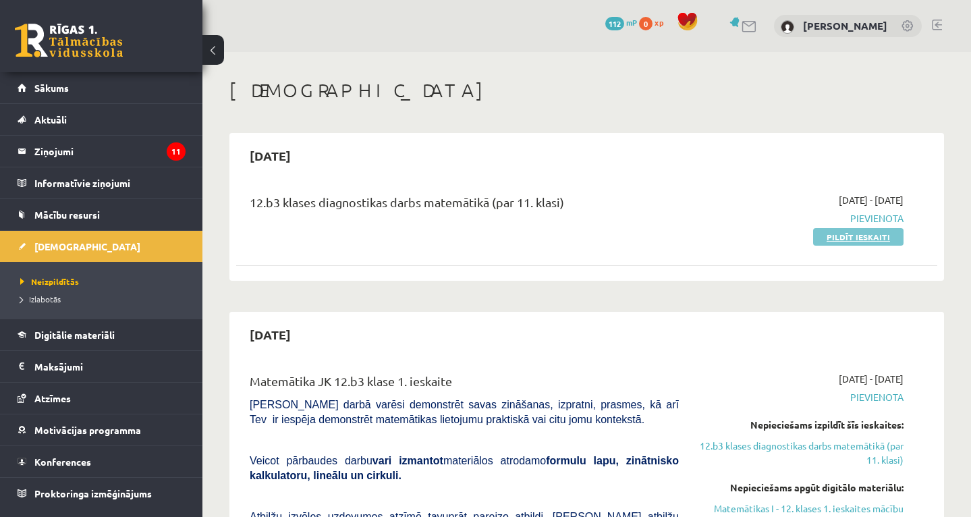
click at [825, 240] on link "Pildīt ieskaiti" at bounding box center [858, 237] width 90 height 18
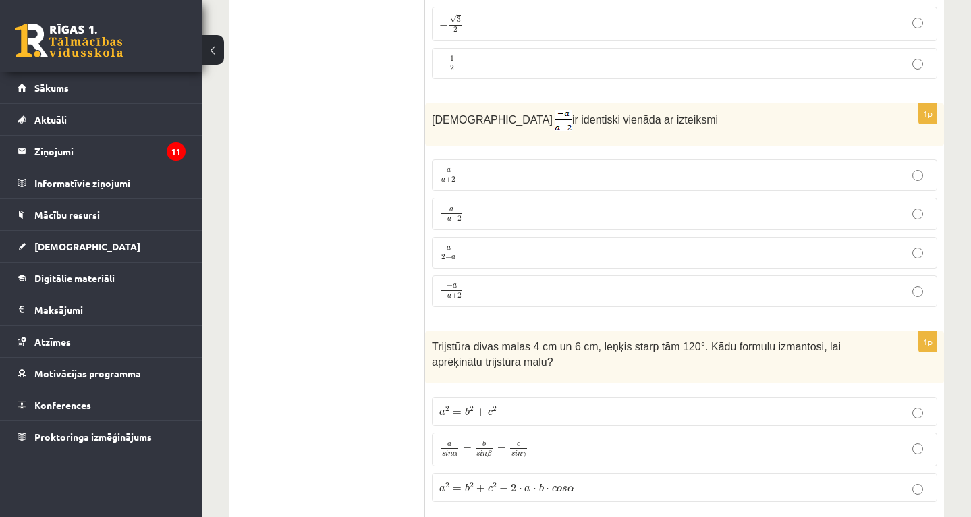
scroll to position [999, 0]
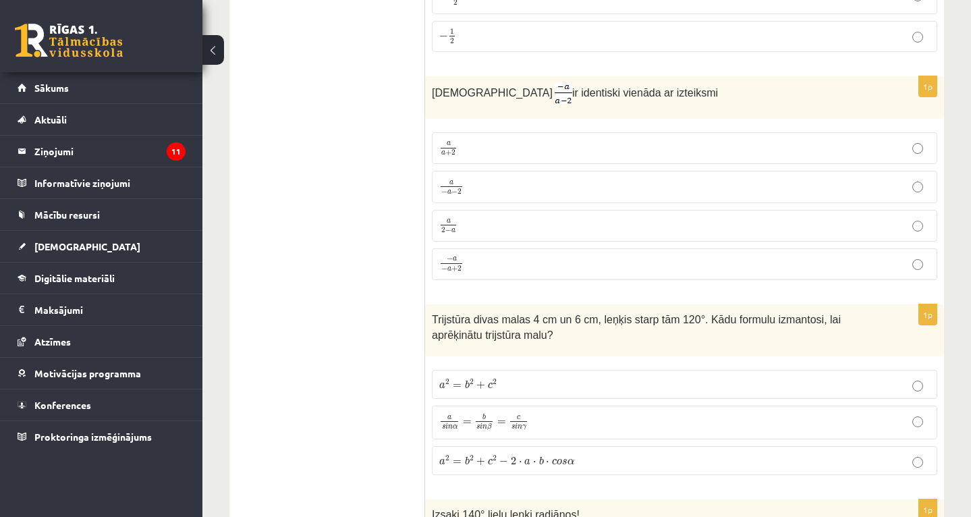
click at [495, 261] on p "− a − a + 2 − a − a + 2" at bounding box center [684, 265] width 491 height 18
click at [920, 256] on p "− a − a + 2 − a − a + 2" at bounding box center [684, 265] width 491 height 18
click at [910, 256] on p "− a − a + 2 − a − a + 2" at bounding box center [684, 265] width 491 height 18
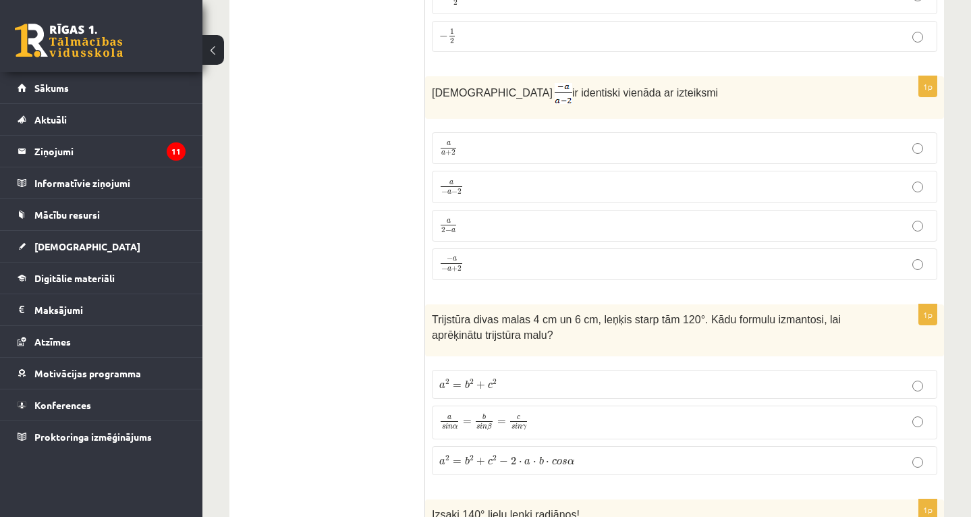
click at [939, 256] on div "1p Izteiksme ir identiski vienāda ar izteiksmi a a + 2 a a + 2 a − a − 2 a − a …" at bounding box center [684, 183] width 519 height 215
click at [910, 256] on p "− a − a + 2 − a − a + 2" at bounding box center [684, 265] width 491 height 18
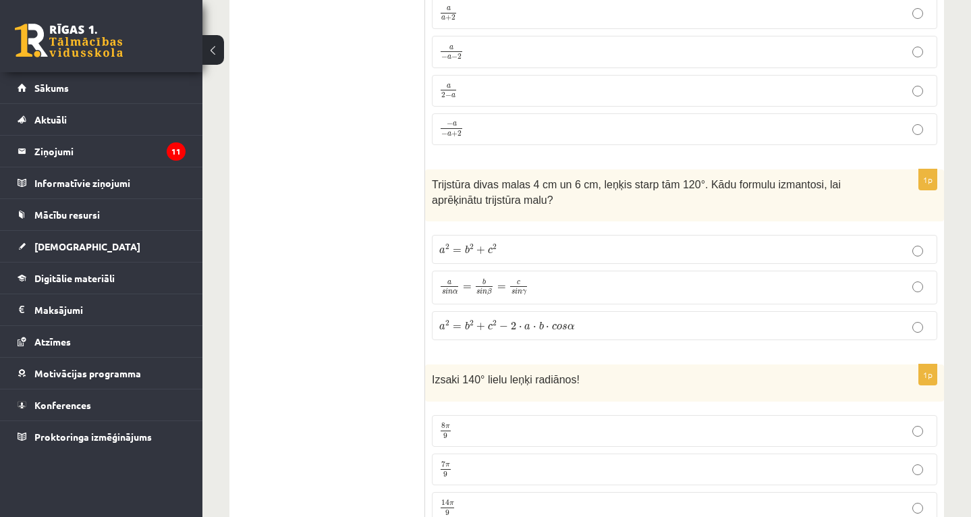
scroll to position [1188, 0]
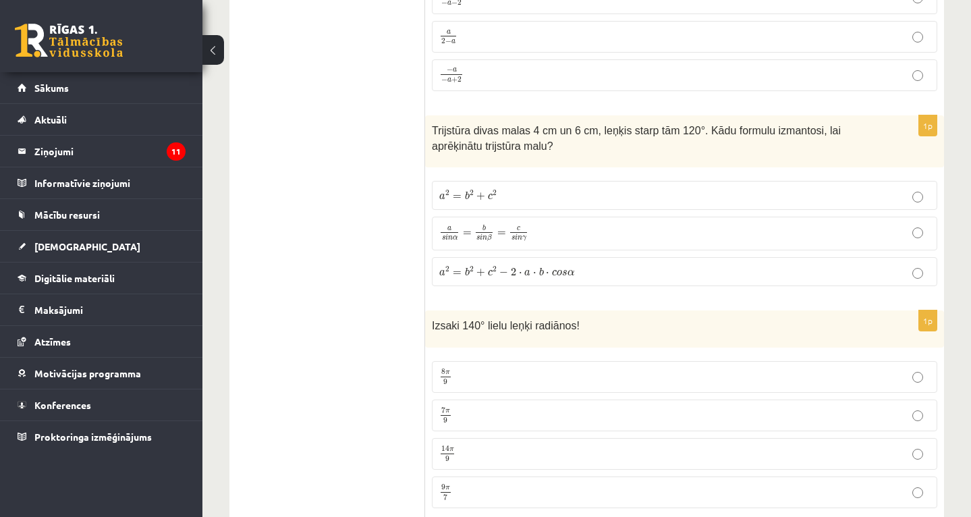
click at [683, 257] on label "a 2 = b 2 + c 2 − 2 ⋅ a ⋅ b ⋅ c o s α a 2 = b 2 + c 2 − 2 ⋅ a ⋅ b ⋅ c o s α" at bounding box center [685, 271] width 506 height 29
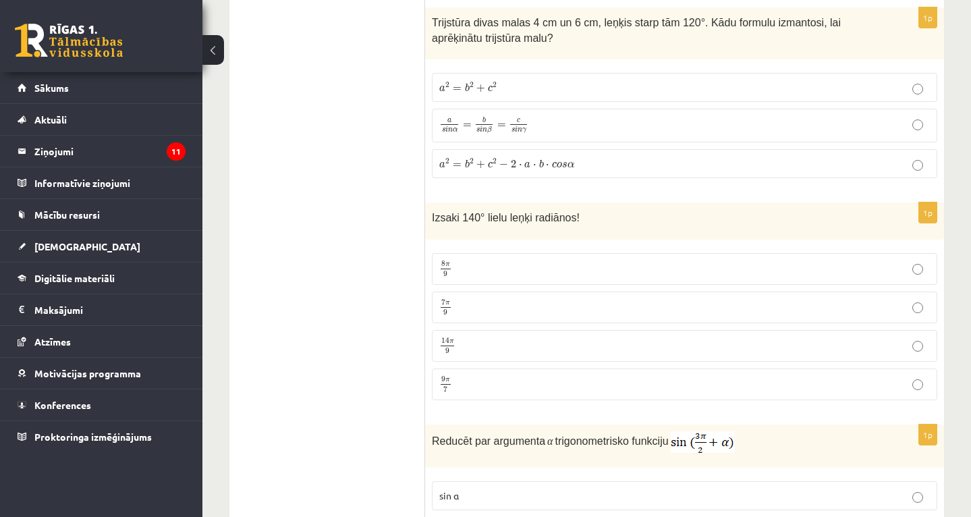
scroll to position [1350, 0]
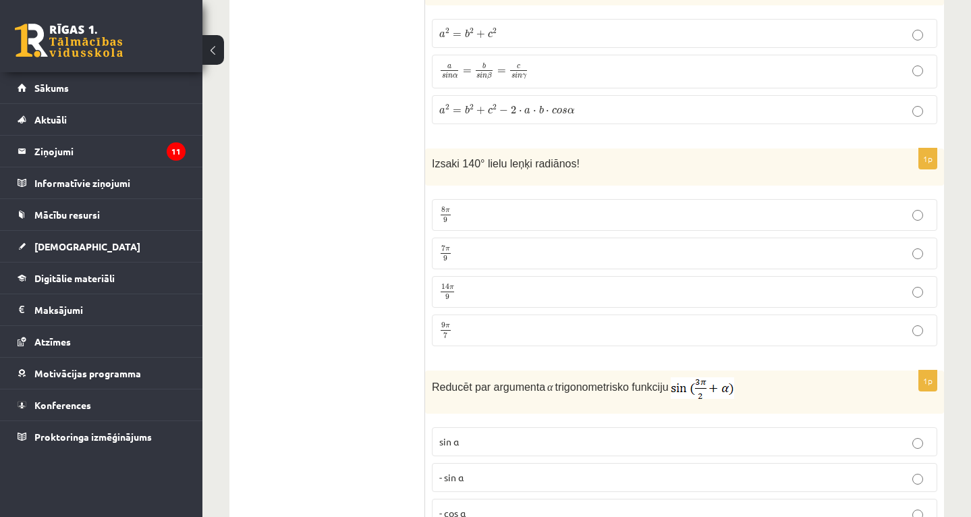
click at [738, 284] on p "14 π 9 14 π 9" at bounding box center [684, 291] width 491 height 17
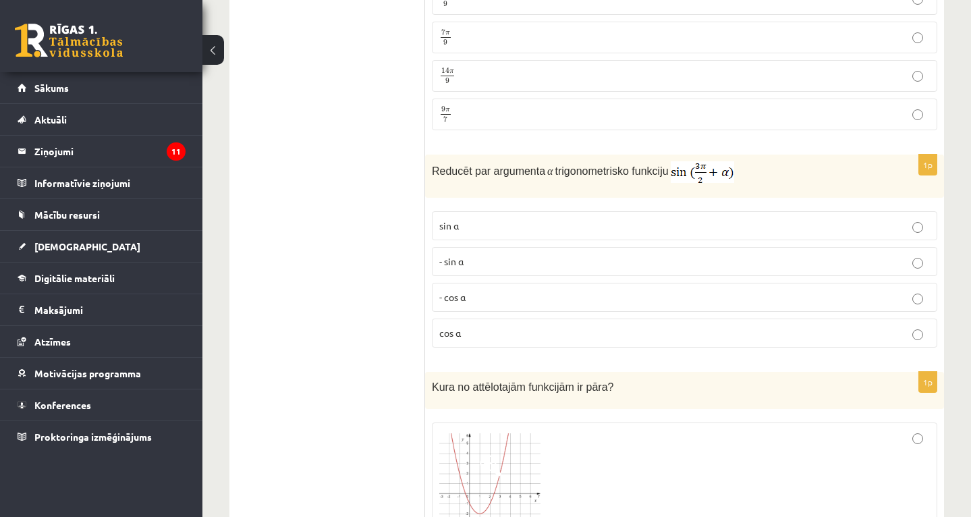
scroll to position [1620, 0]
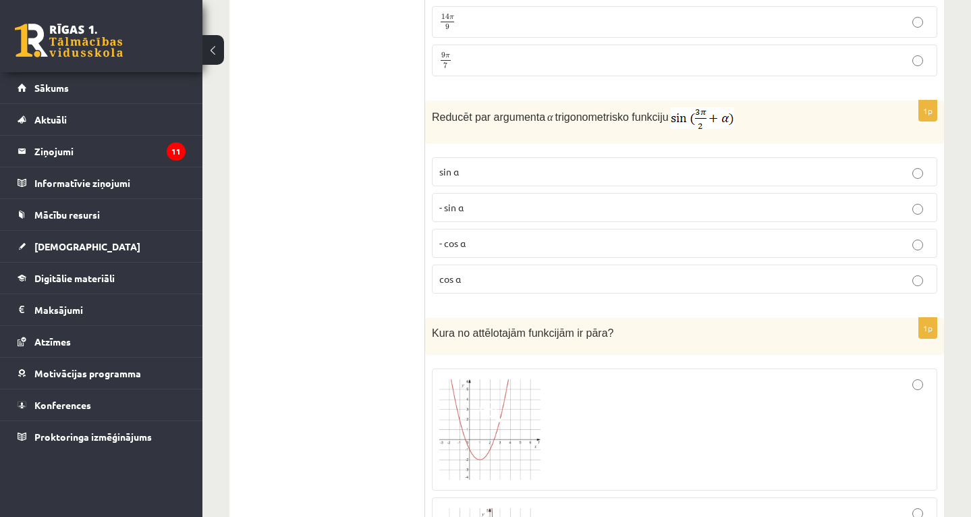
click at [526, 236] on p "- cos ⁡α" at bounding box center [684, 243] width 491 height 14
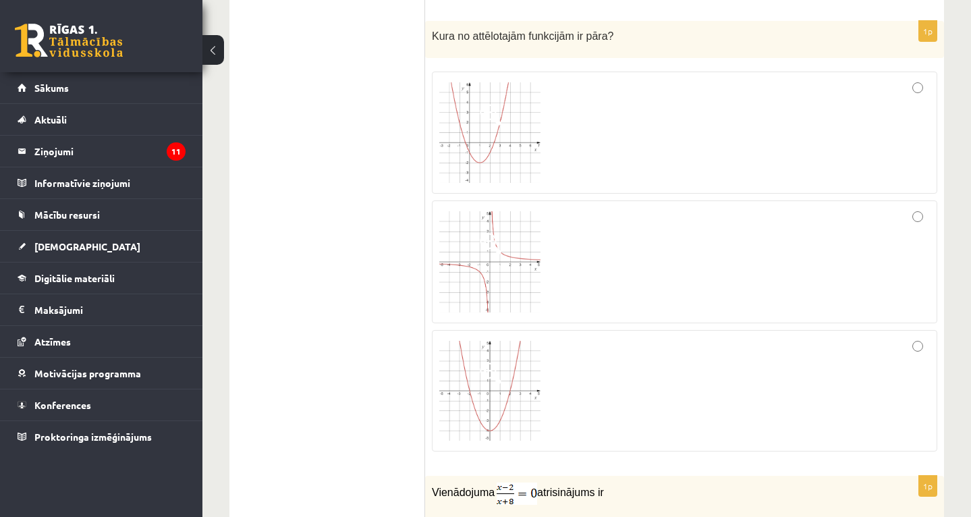
scroll to position [1890, 0]
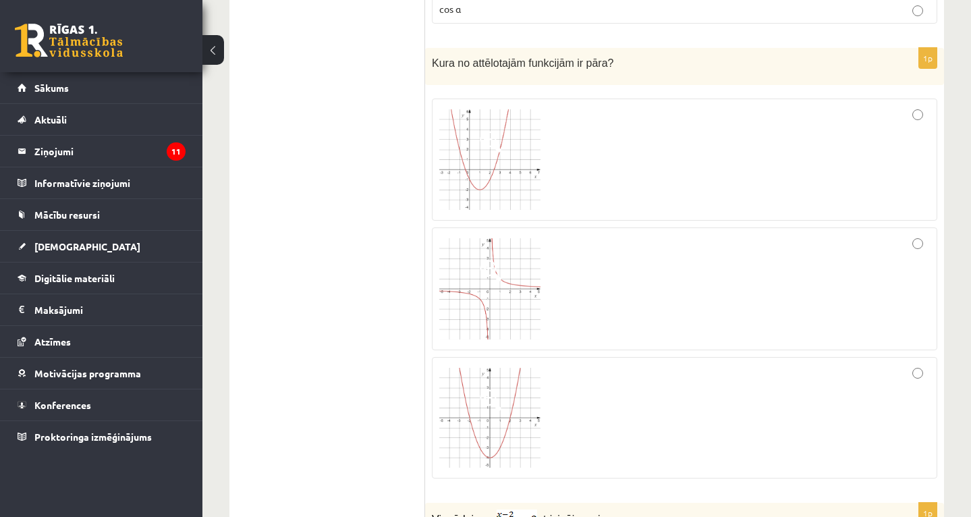
click at [472, 121] on img at bounding box center [489, 159] width 101 height 101
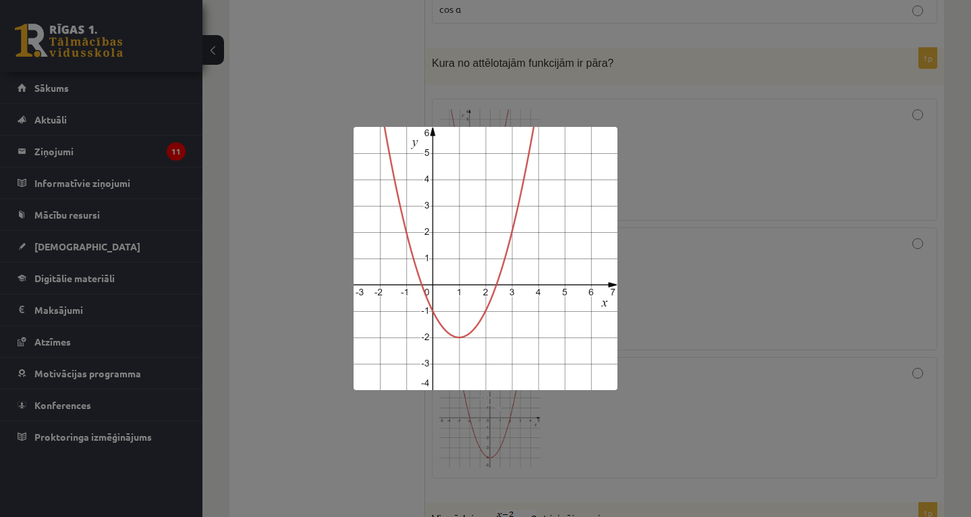
click at [903, 102] on div at bounding box center [485, 258] width 971 height 517
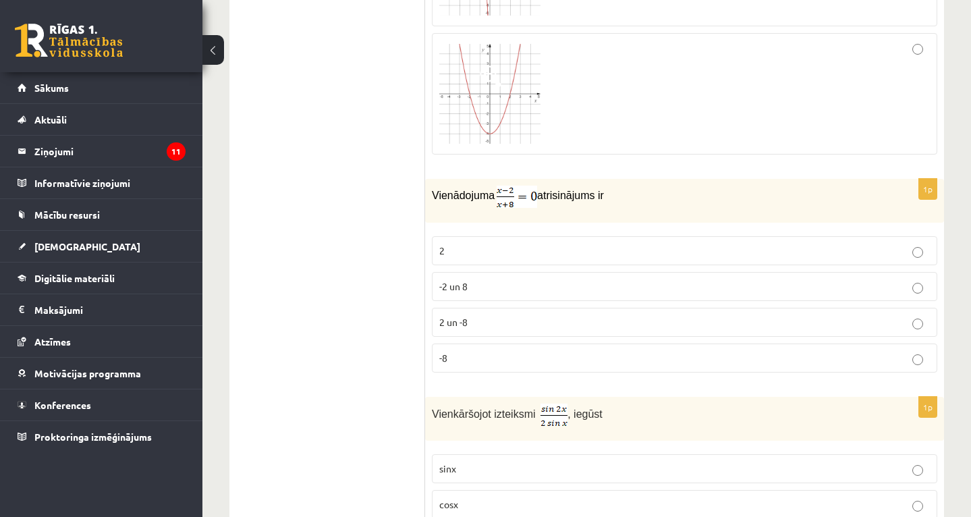
scroll to position [2295, 0]
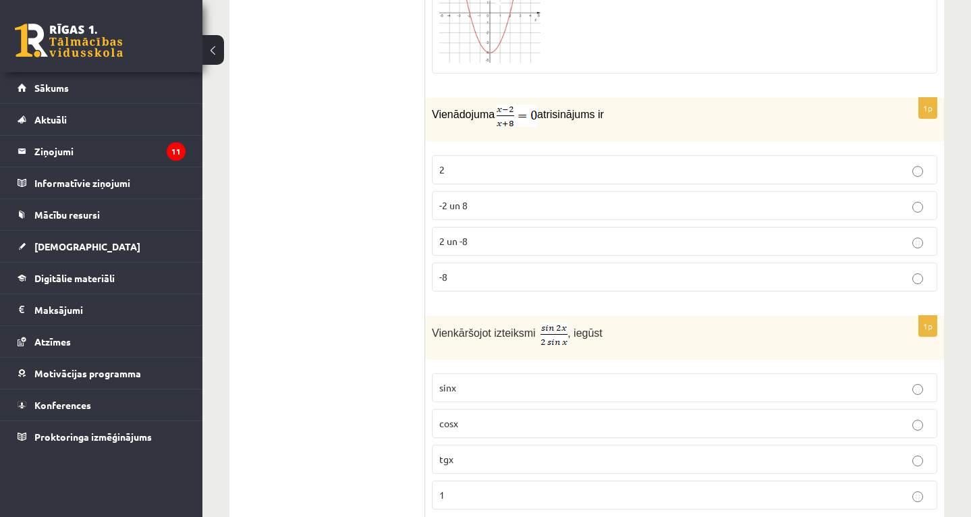
click at [853, 163] on p "2" at bounding box center [684, 170] width 491 height 14
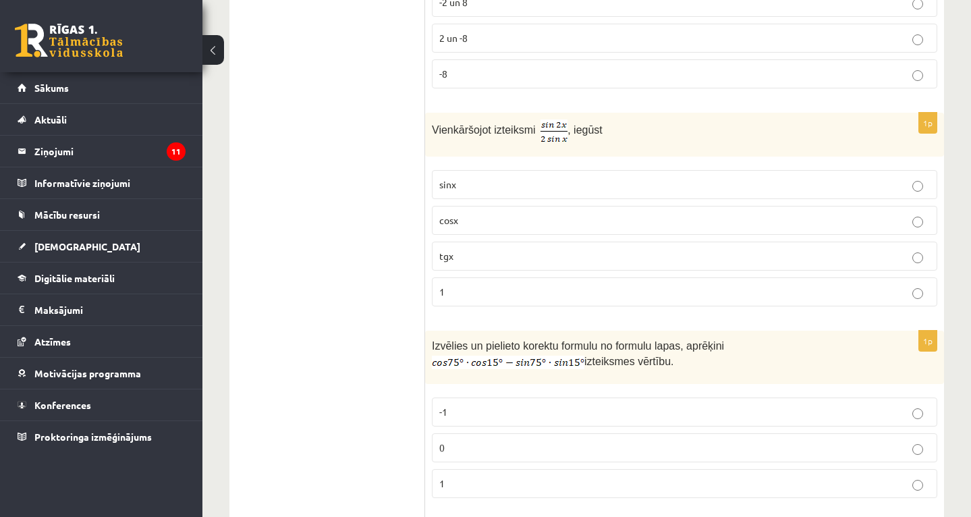
scroll to position [2538, 0]
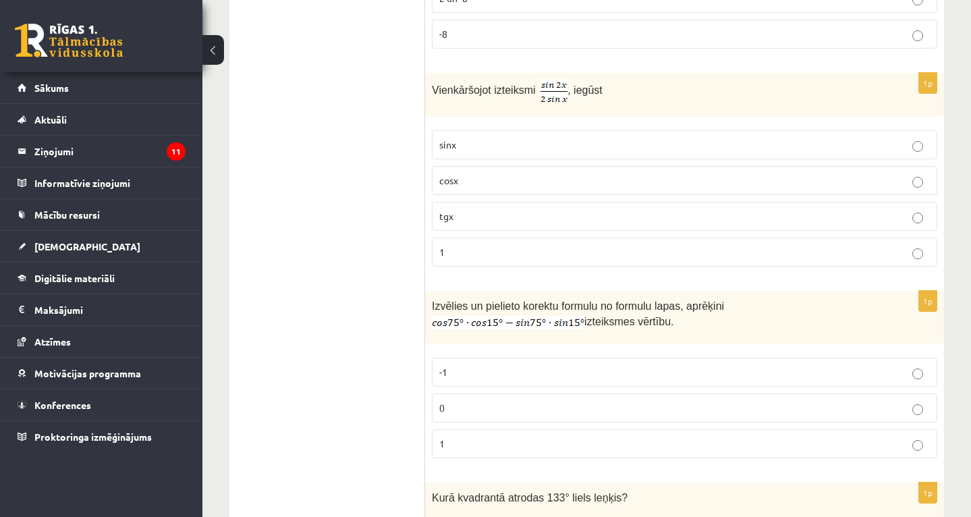
click at [647, 173] on p "cosx" at bounding box center [684, 180] width 491 height 14
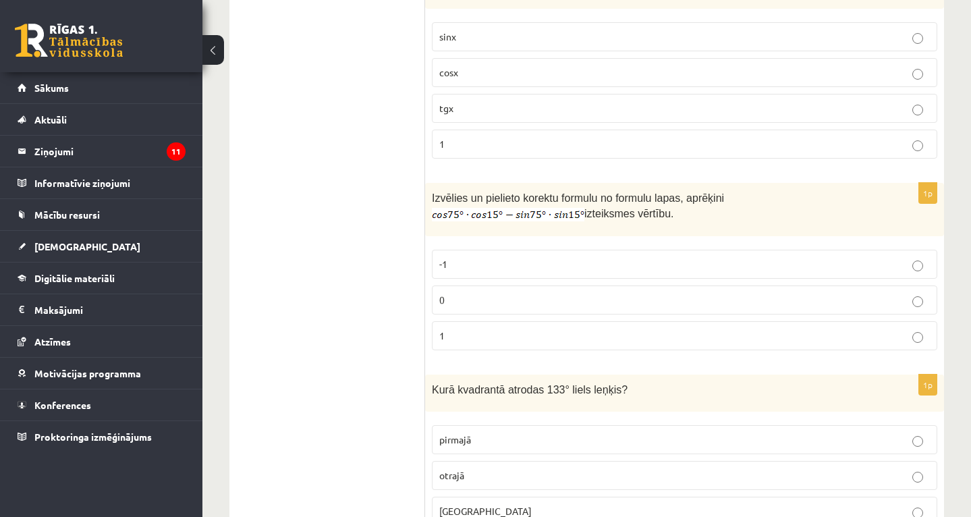
scroll to position [2700, 0]
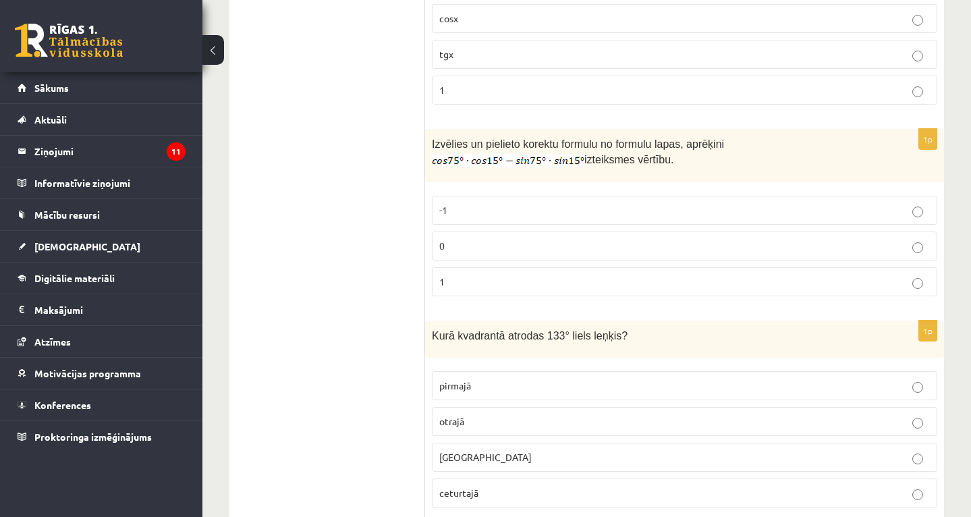
click at [504, 239] on p "0" at bounding box center [684, 246] width 491 height 14
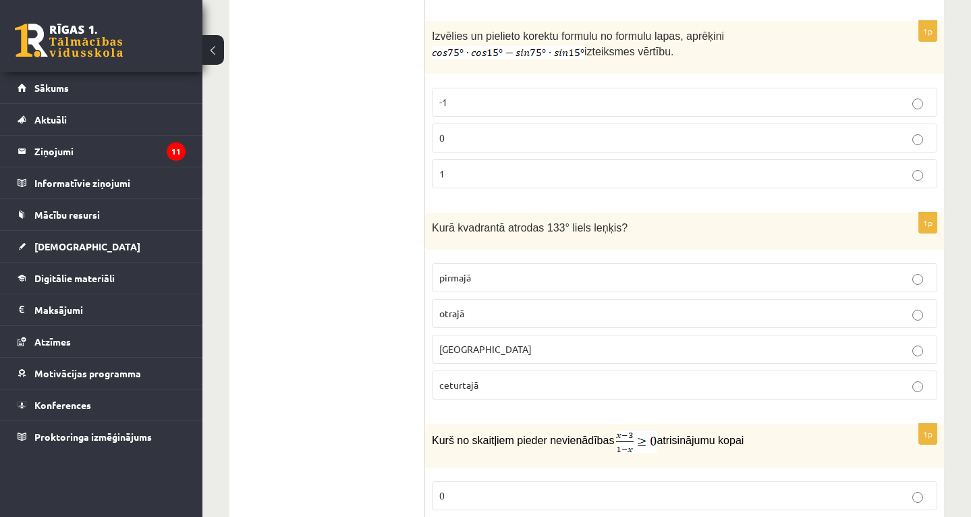
scroll to position [2862, 0]
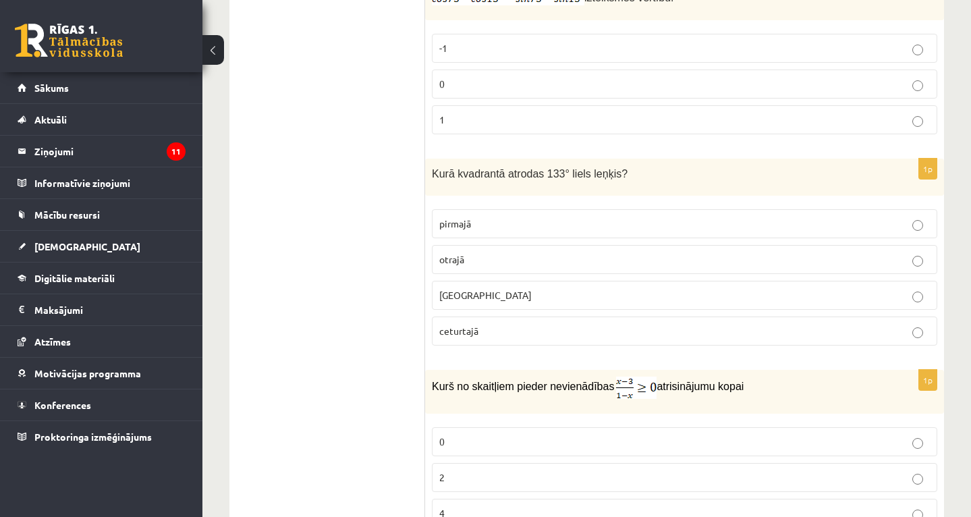
click at [461, 253] on span "otrajā" at bounding box center [451, 259] width 25 height 12
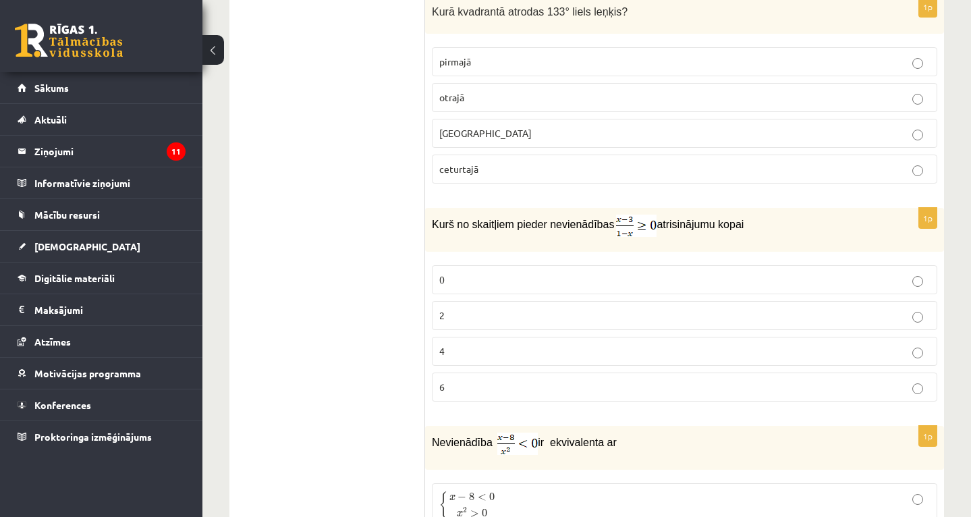
scroll to position [3078, 0]
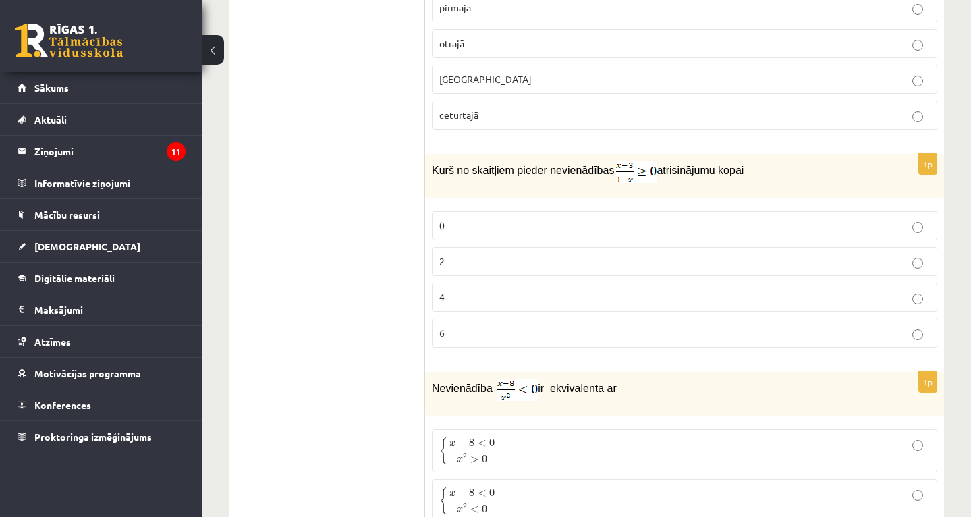
click at [447, 254] on p "2" at bounding box center [684, 261] width 491 height 14
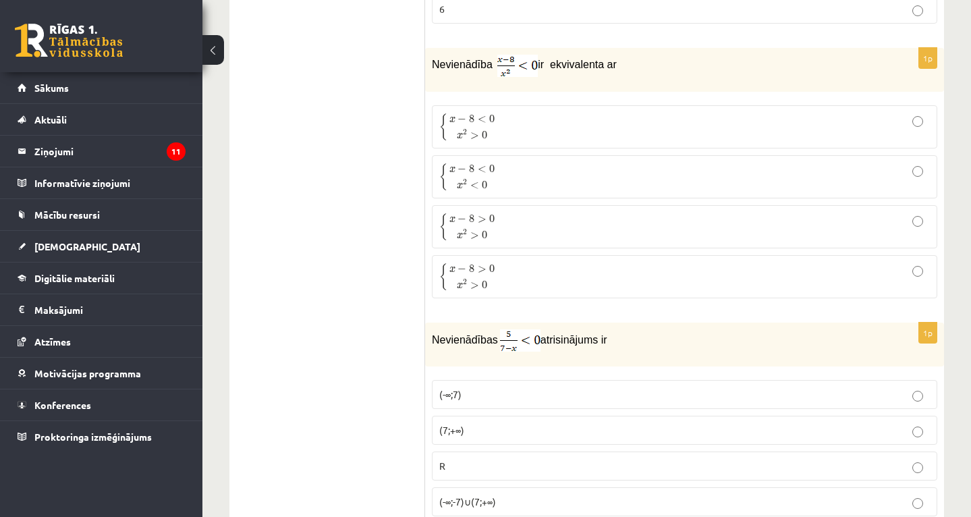
scroll to position [3375, 0]
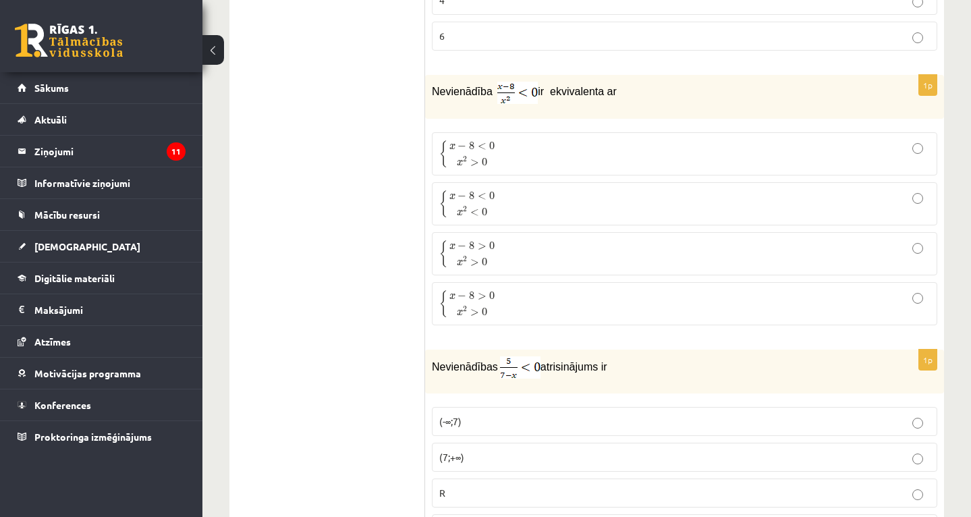
click at [487, 142] on span "x − 8 < 0" at bounding box center [472, 146] width 45 height 9
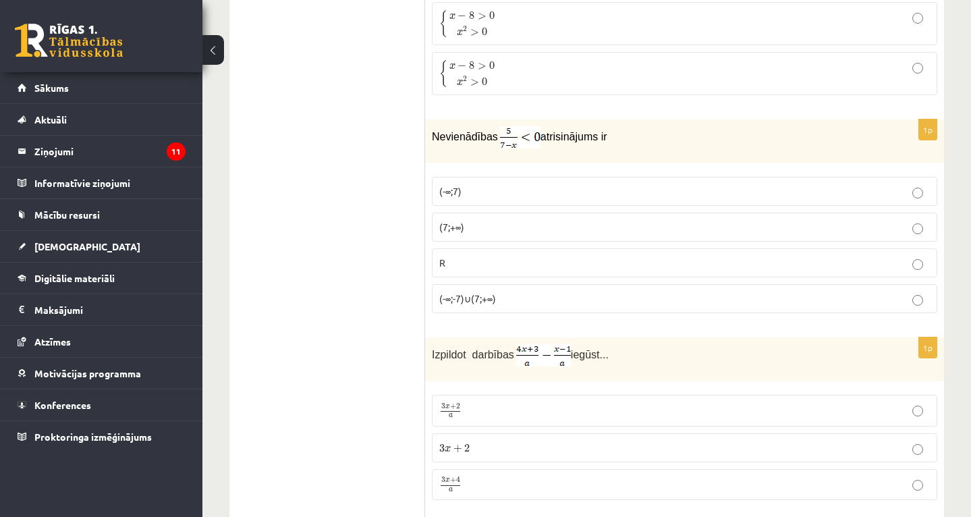
scroll to position [3618, 0]
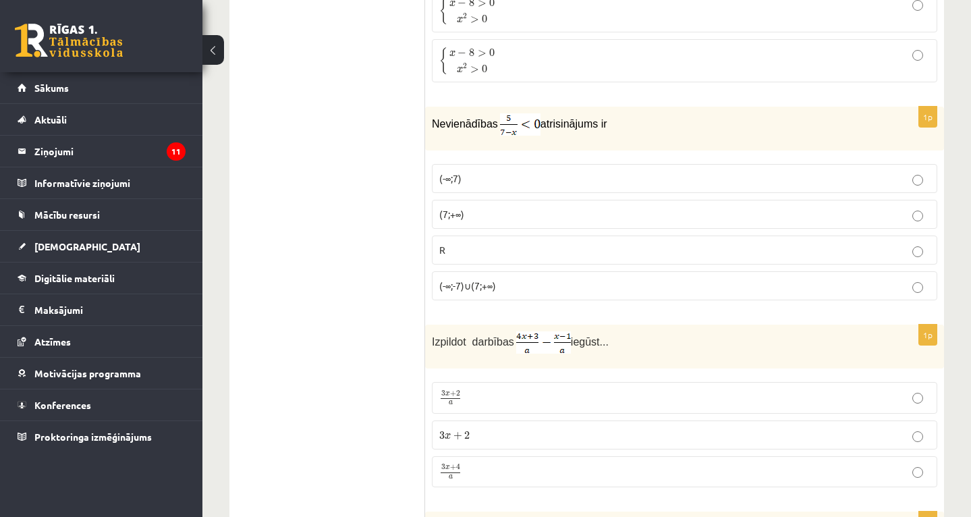
click at [483, 207] on p "(7;+∞)" at bounding box center [684, 214] width 491 height 14
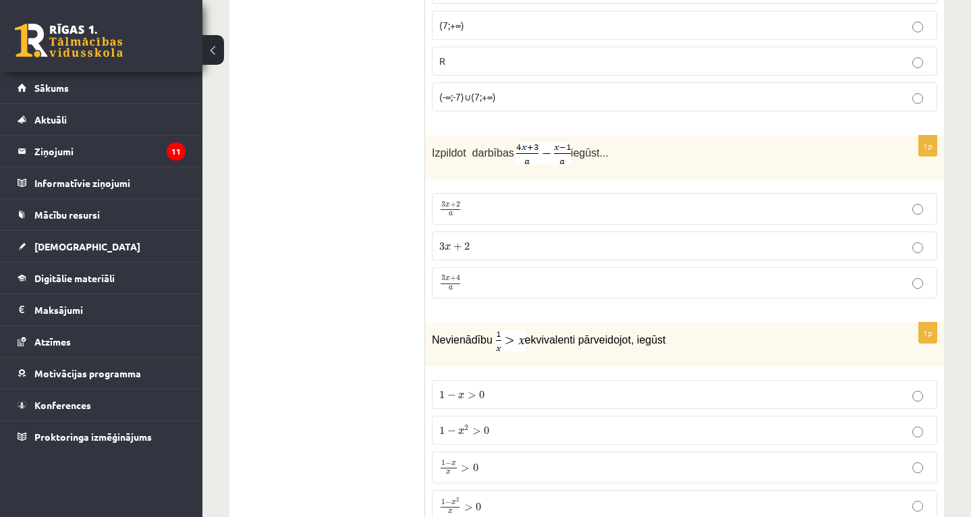
scroll to position [3861, 0]
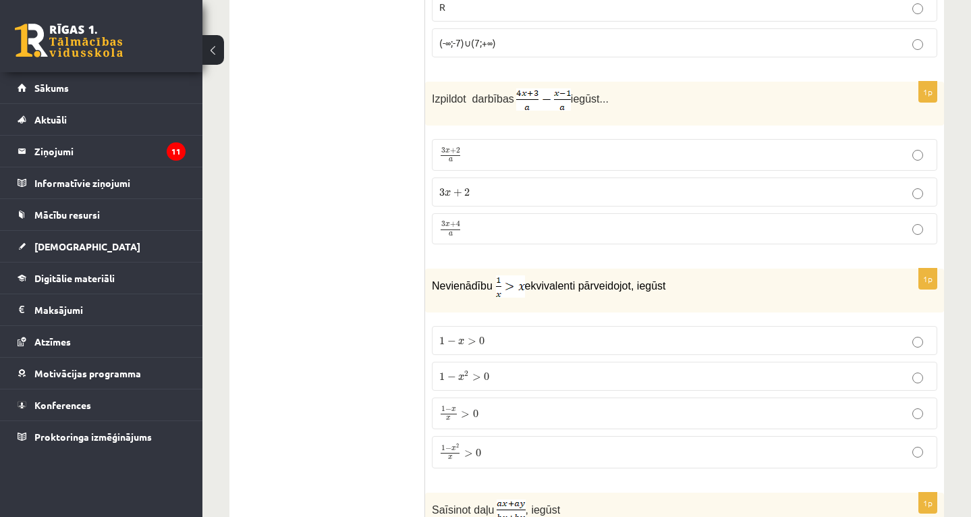
click at [478, 221] on p "3 x + 4 a 3 x + 4 a" at bounding box center [684, 229] width 491 height 17
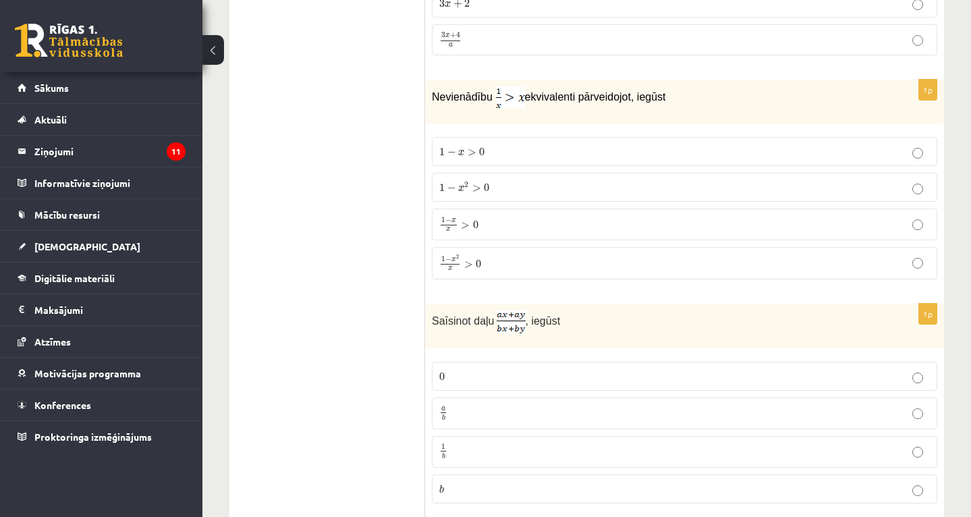
scroll to position [4104, 0]
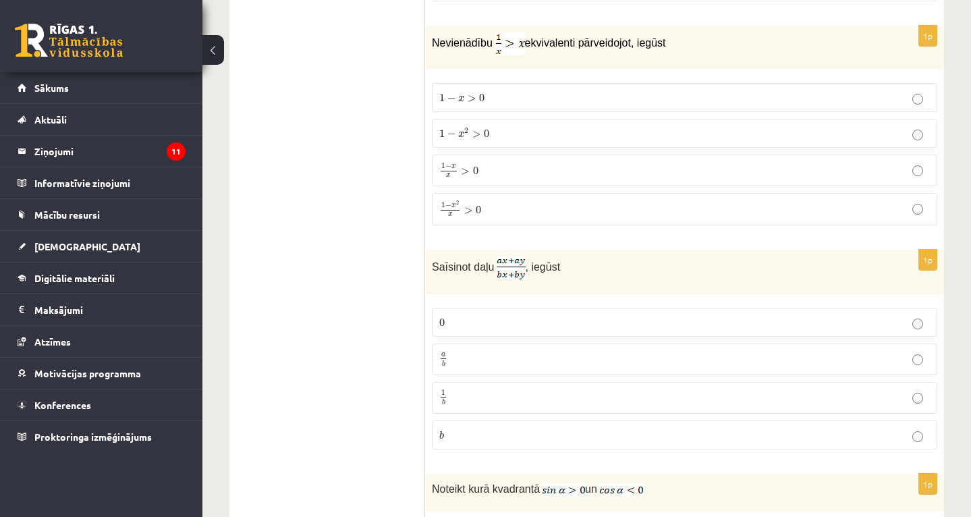
click at [487, 130] on span "0" at bounding box center [486, 134] width 5 height 8
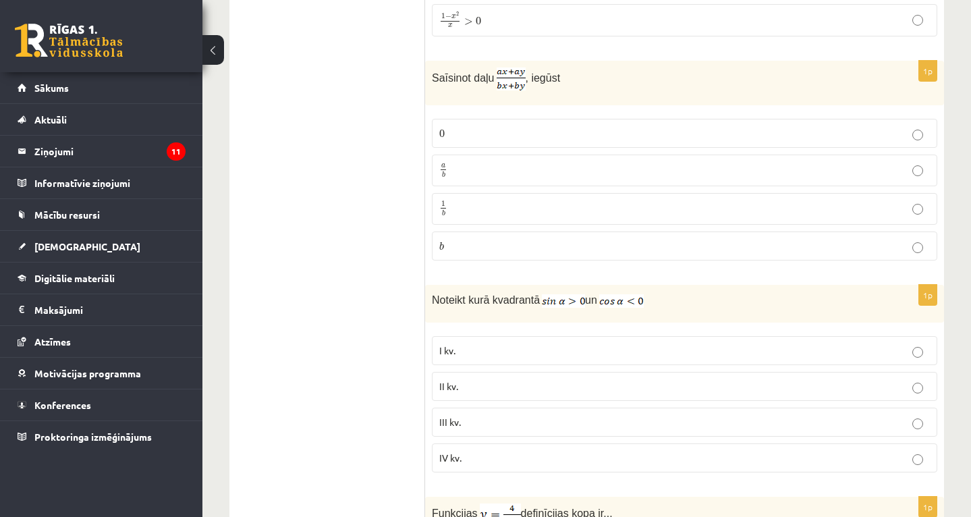
scroll to position [4320, 0]
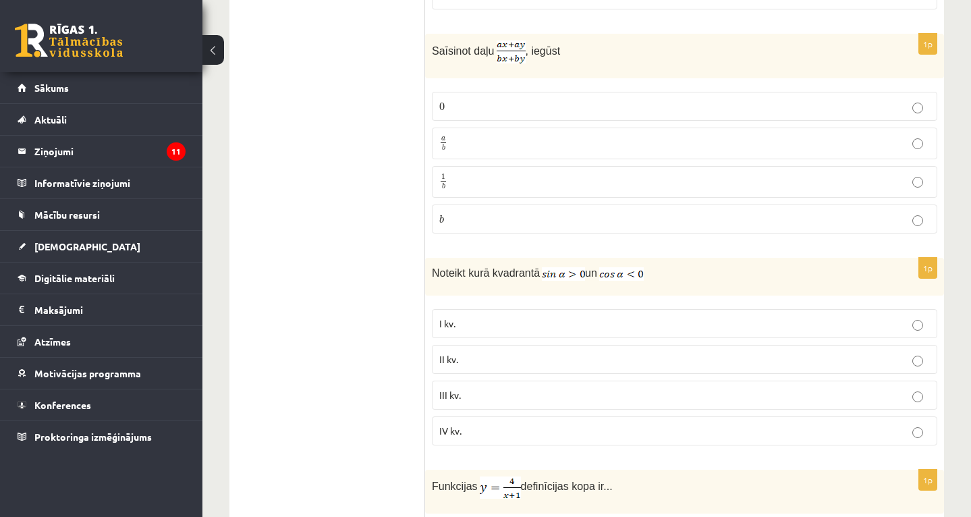
click at [525, 135] on p "a b a b" at bounding box center [684, 143] width 491 height 17
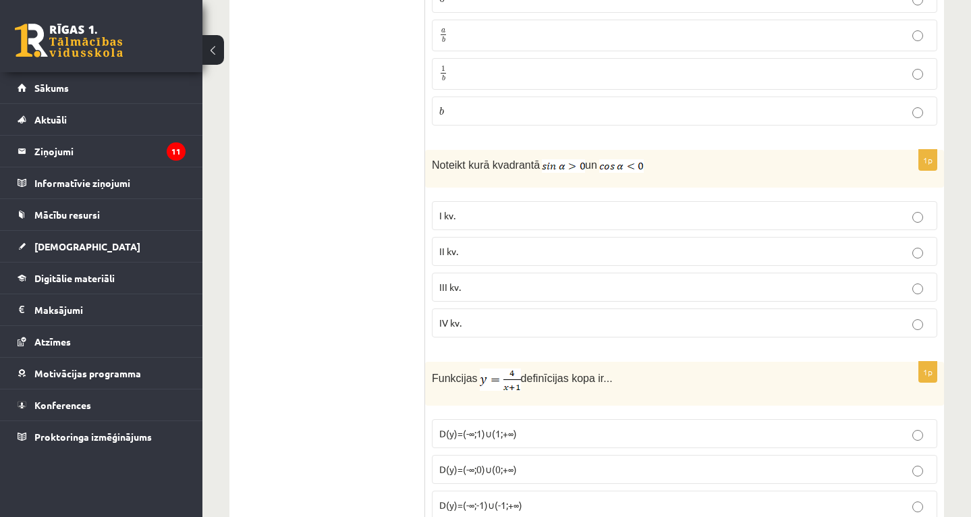
scroll to position [4455, 0]
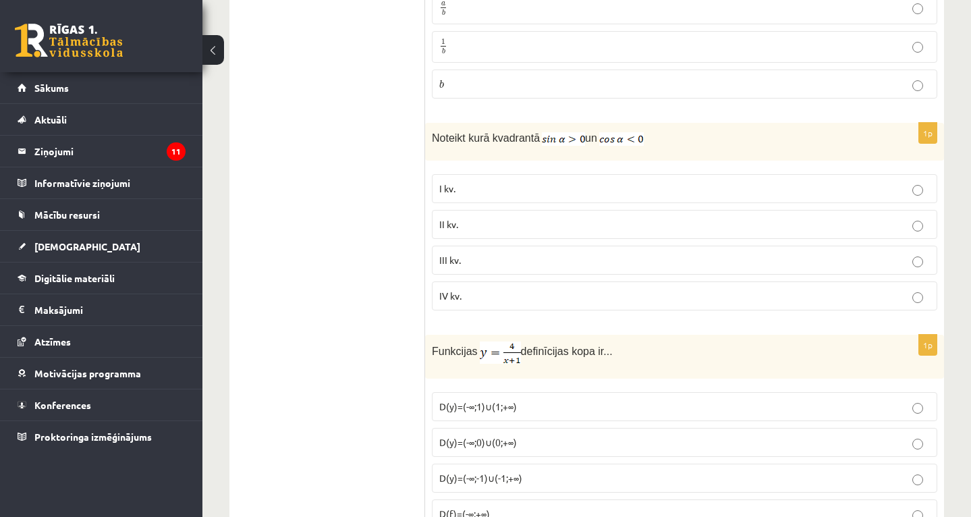
click at [481, 217] on p "II kv." at bounding box center [684, 224] width 491 height 14
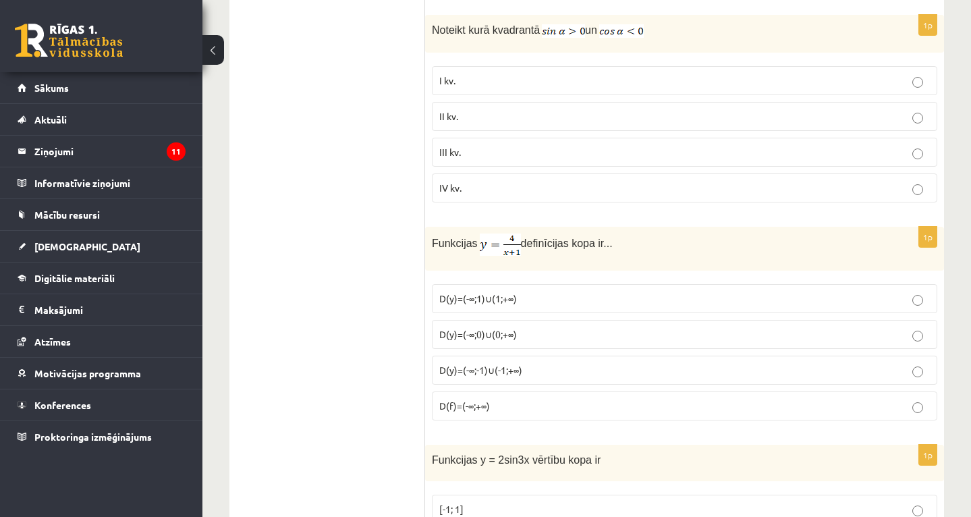
scroll to position [4617, 0]
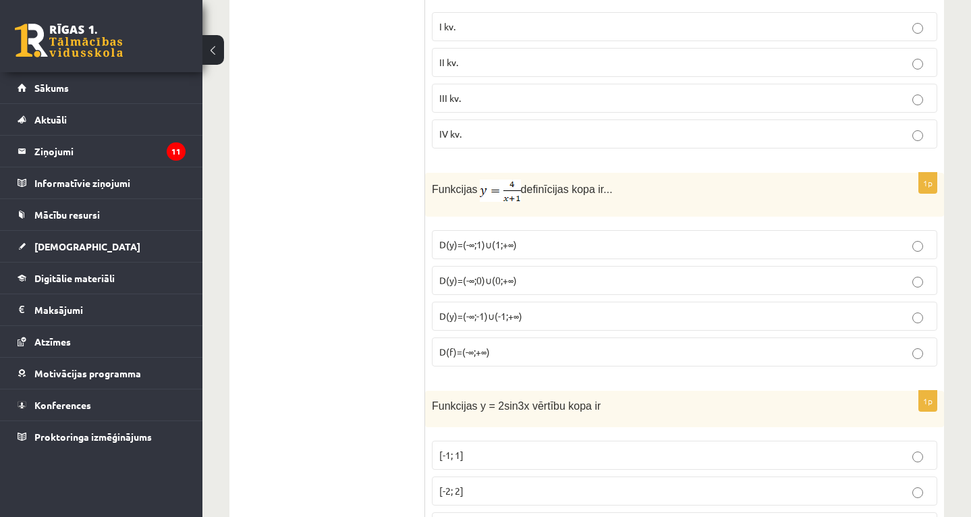
click at [522, 310] on span "D(y)=(-∞;-1)∪(-1;+∞)" at bounding box center [480, 316] width 83 height 12
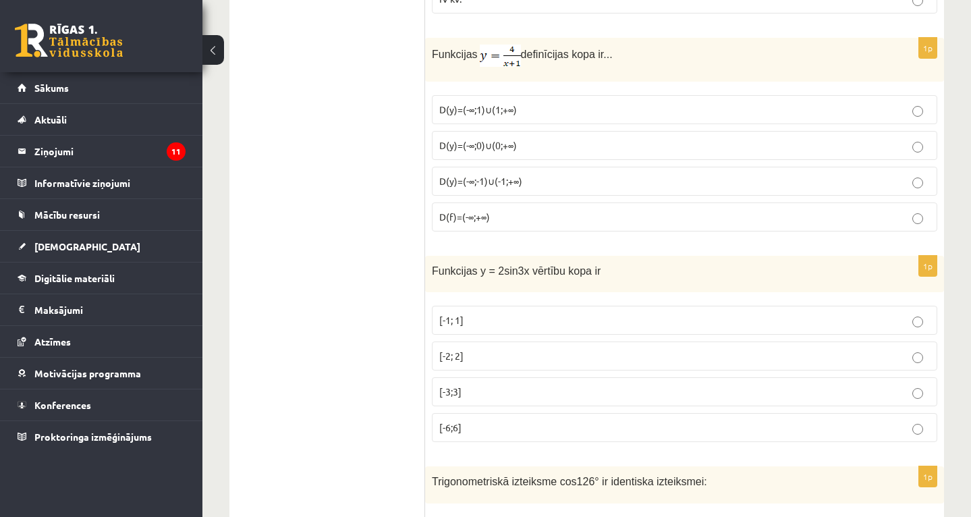
scroll to position [4806, 0]
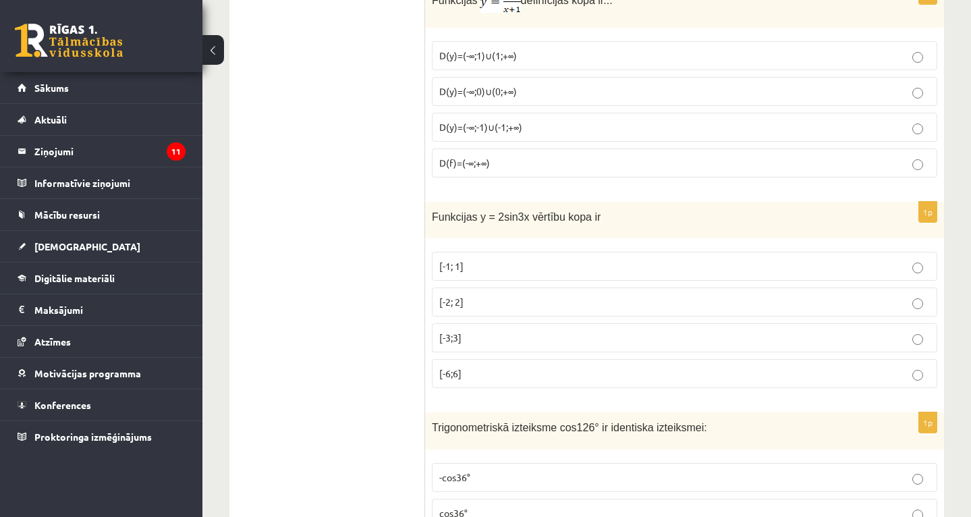
click at [508, 295] on p "[-2; 2]" at bounding box center [684, 302] width 491 height 14
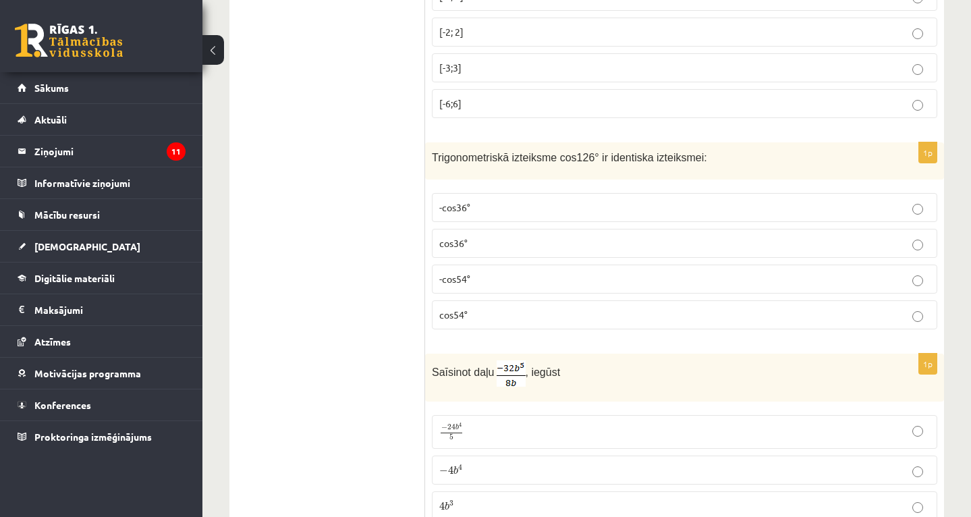
scroll to position [5103, 0]
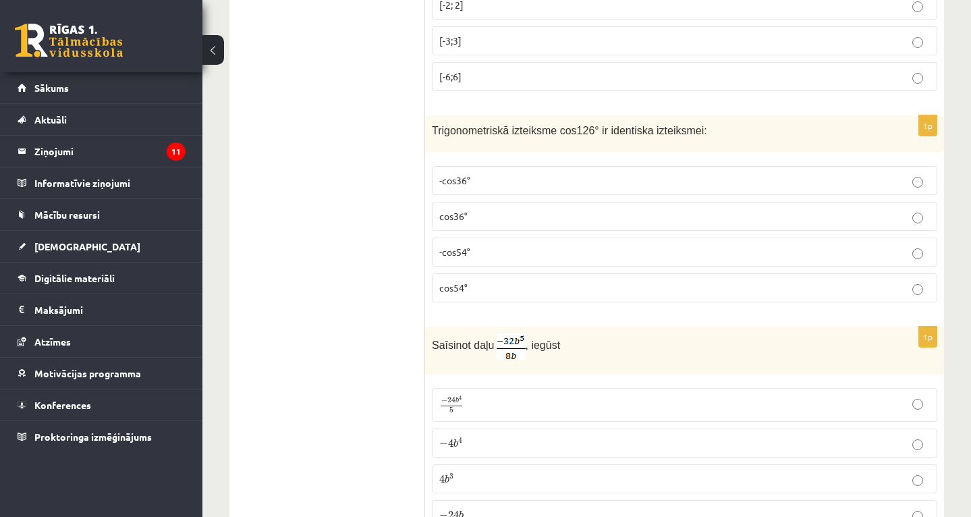
click at [480, 245] on p "-cos54°" at bounding box center [684, 252] width 491 height 14
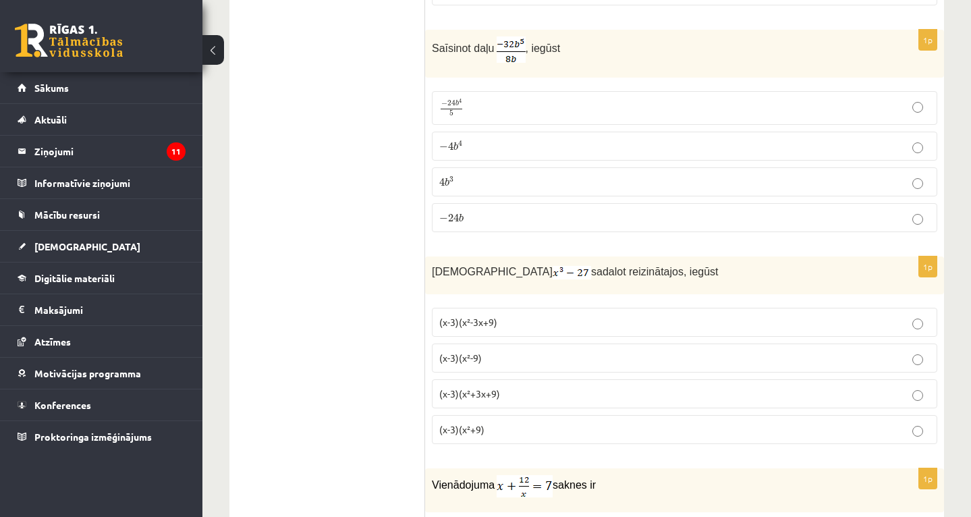
scroll to position [5427, 0]
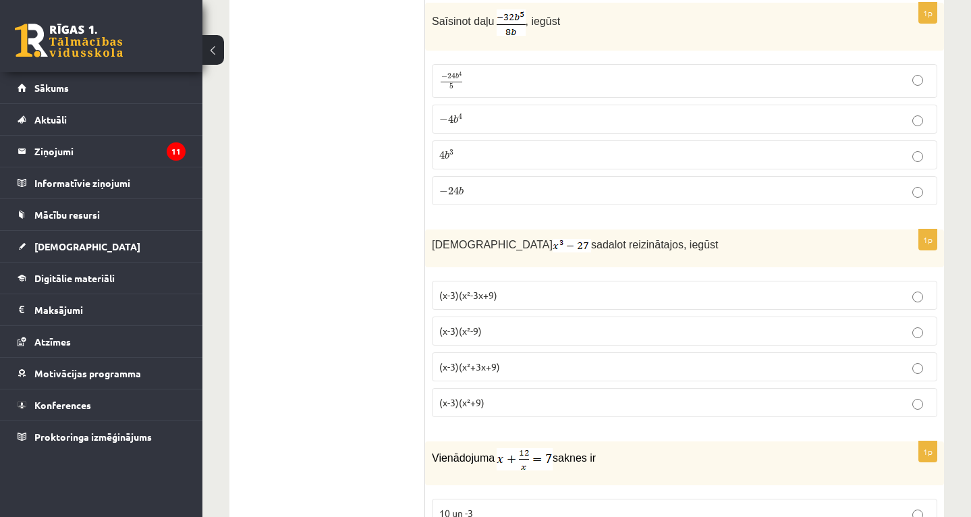
click at [476, 112] on p "− 4 b 4 − 4 b 4" at bounding box center [684, 119] width 491 height 14
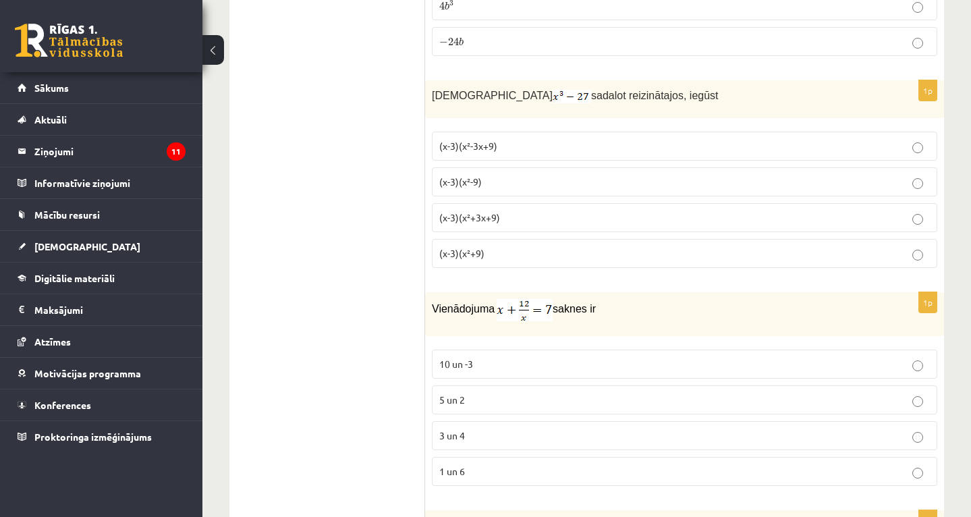
scroll to position [5615, 0]
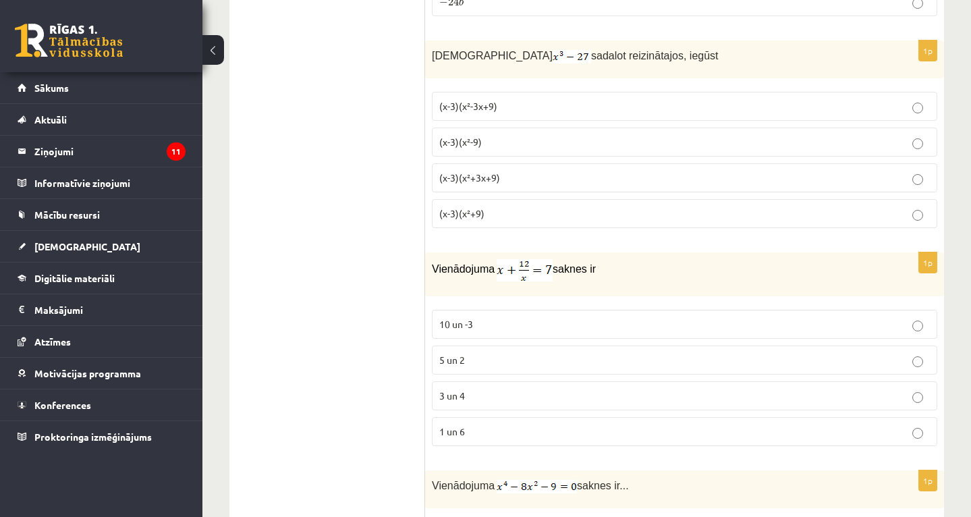
click at [505, 171] on p "(x-3)(x²+3x+9)" at bounding box center [684, 178] width 491 height 14
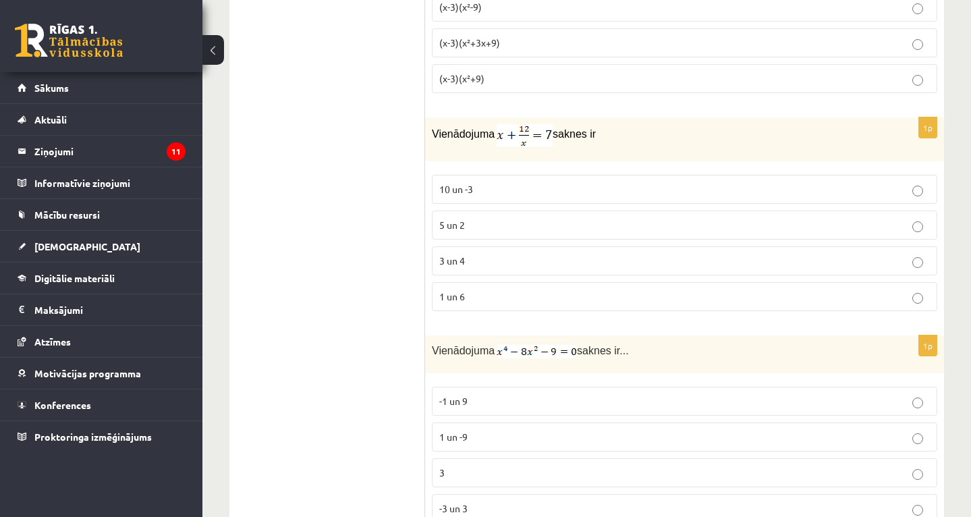
scroll to position [5777, 0]
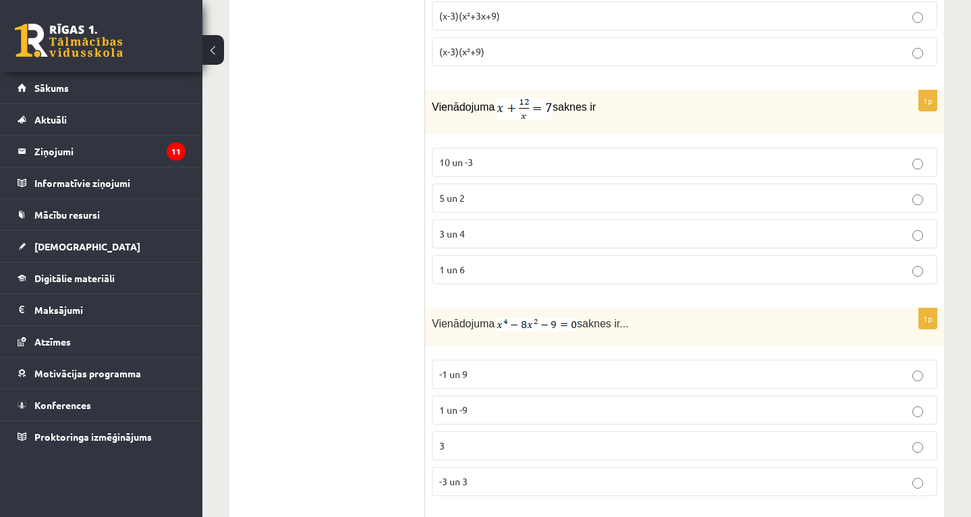
click at [468, 227] on p "3 un 4" at bounding box center [684, 234] width 491 height 14
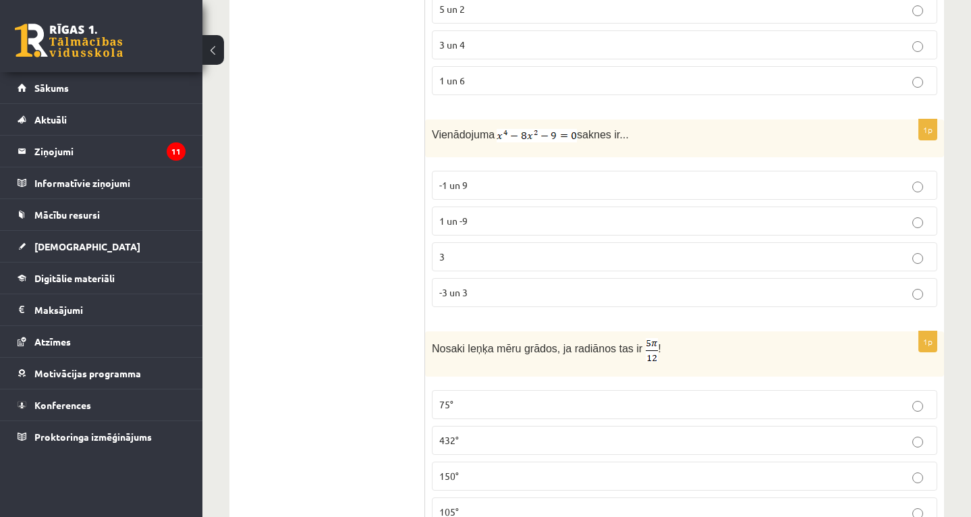
scroll to position [6047, 0]
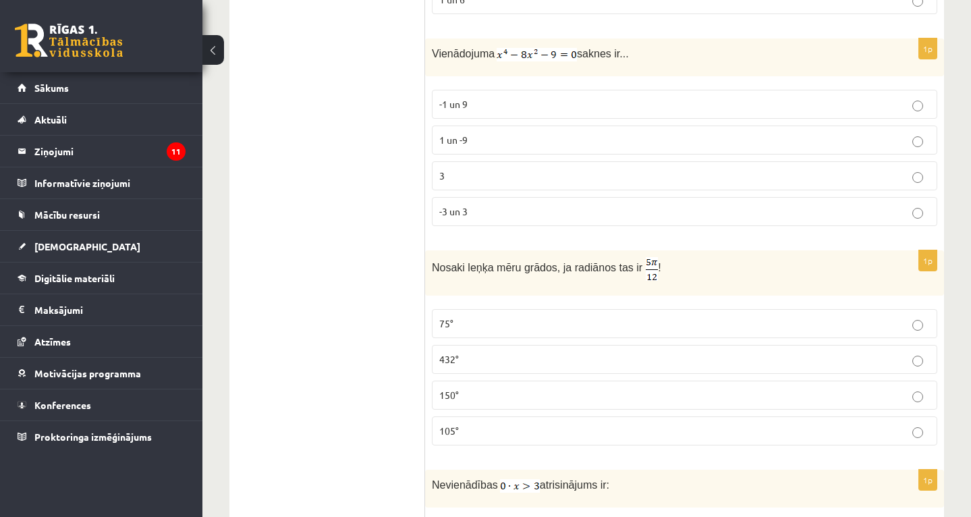
click at [451, 205] on span "-3 un 3" at bounding box center [453, 211] width 28 height 12
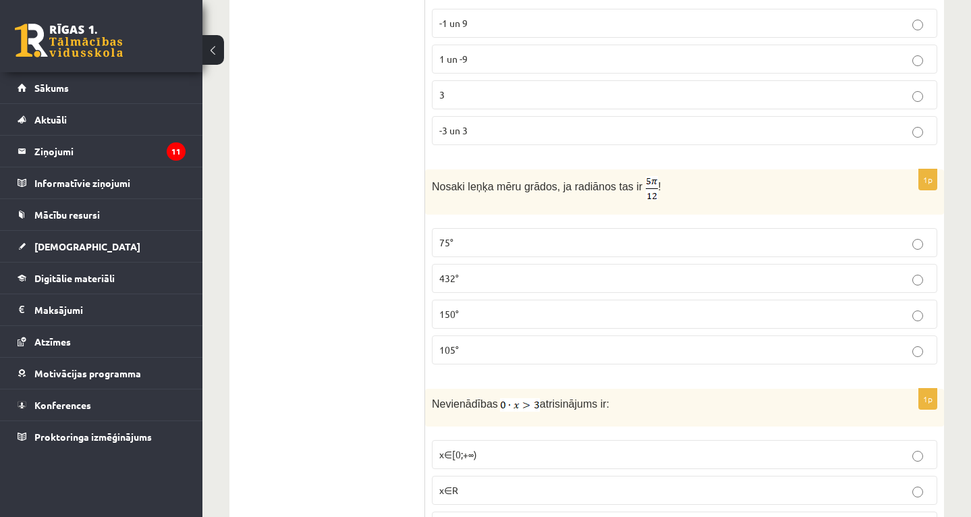
scroll to position [6209, 0]
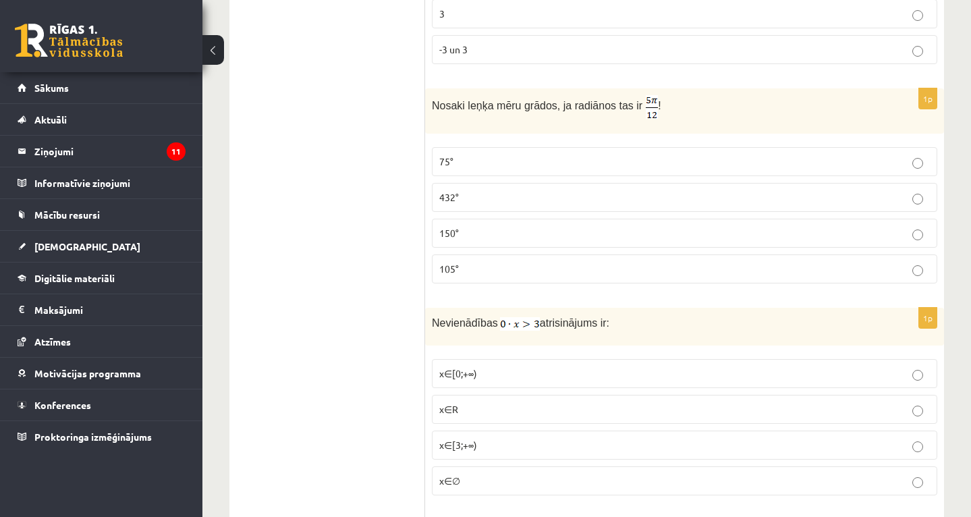
click at [456, 155] on p "75°" at bounding box center [684, 162] width 491 height 14
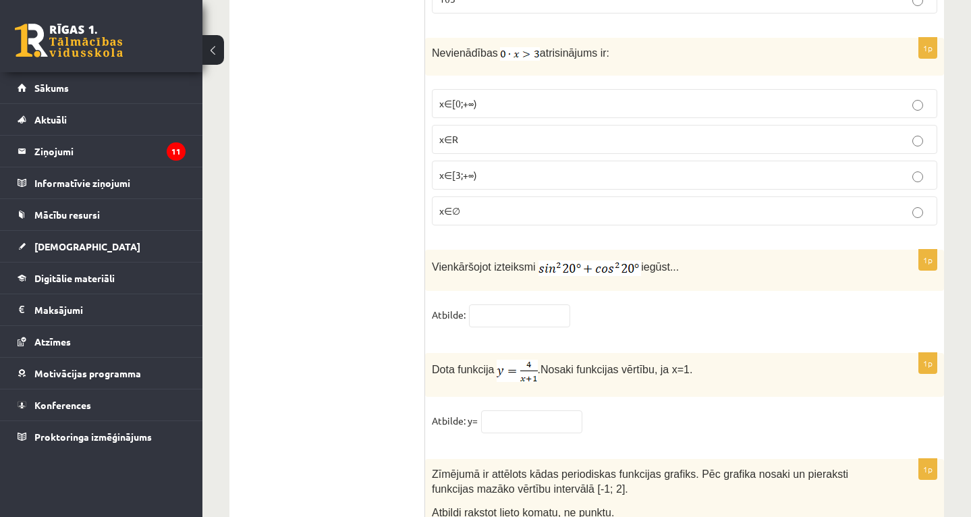
scroll to position [6452, 0]
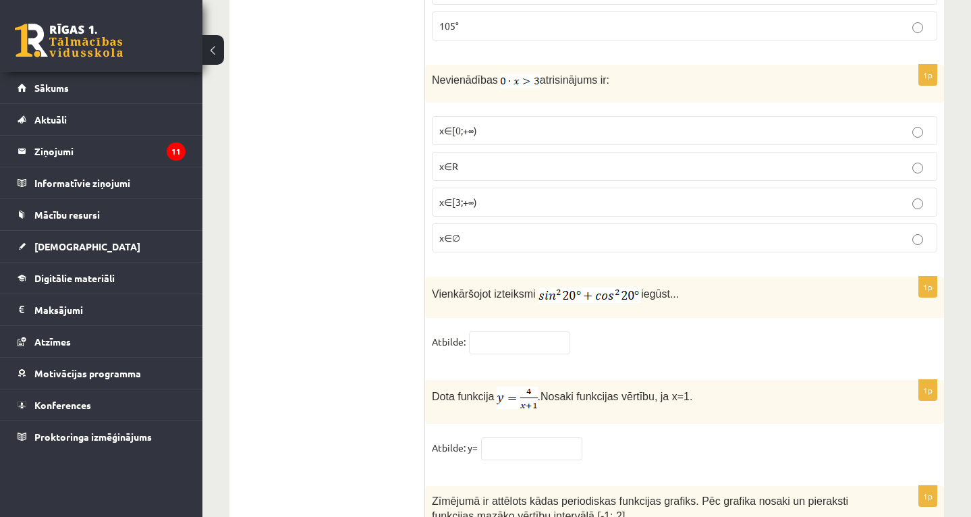
click at [474, 231] on p "x∈∅" at bounding box center [684, 238] width 491 height 14
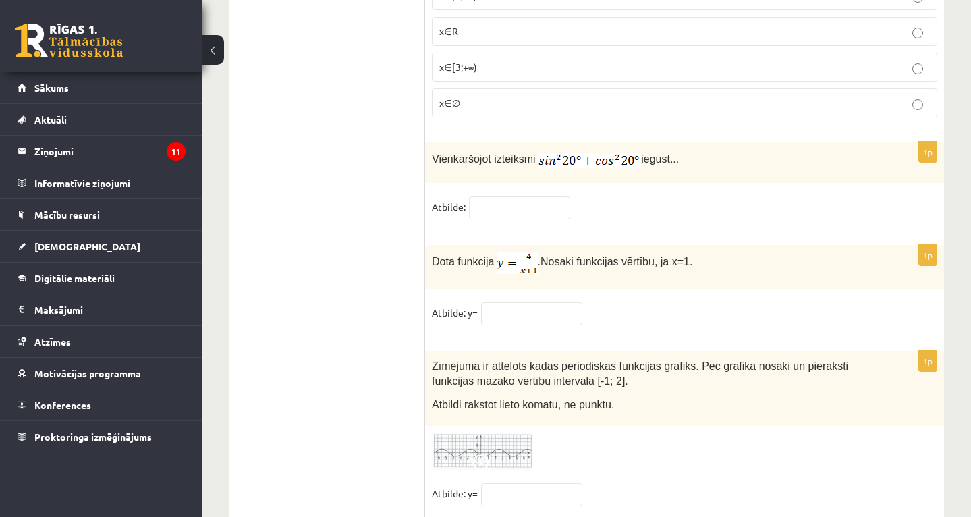
scroll to position [6604, 0]
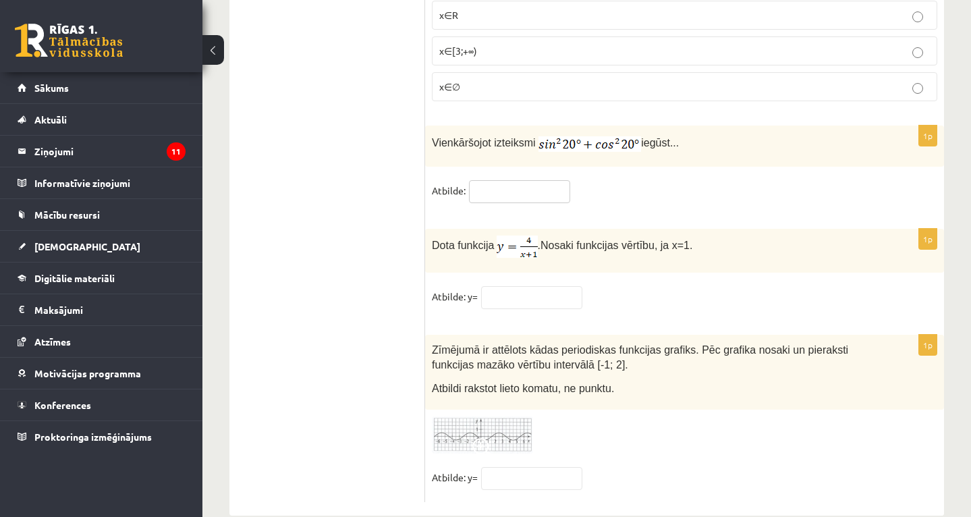
click at [489, 180] on input "text" at bounding box center [519, 191] width 101 height 23
type input "*"
click at [554, 286] on input "text" at bounding box center [531, 297] width 101 height 23
type input "*"
click at [533, 467] on input "text" at bounding box center [531, 478] width 101 height 23
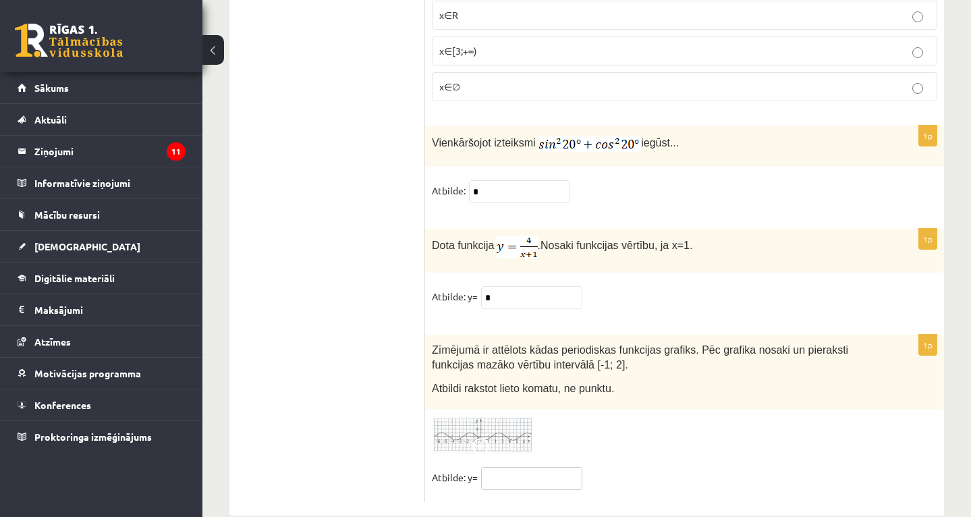
type input "*"
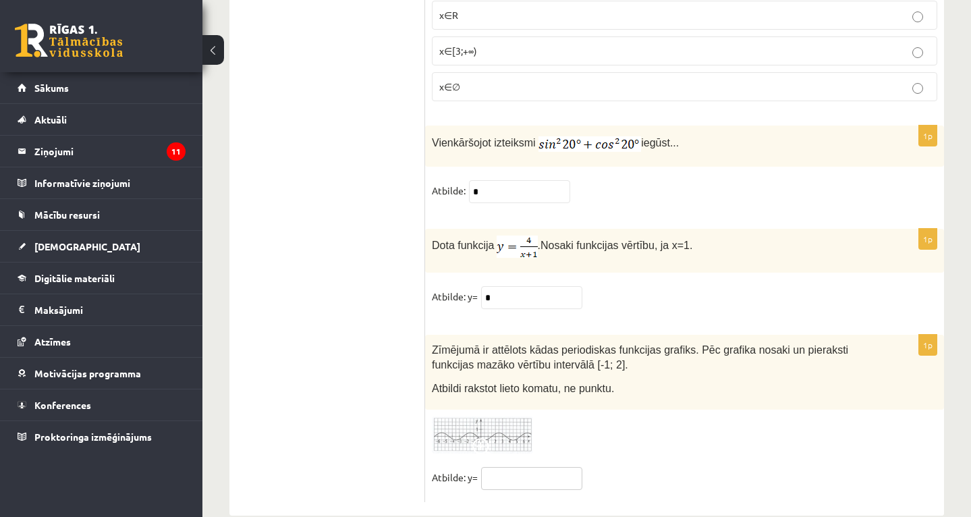
type input "*"
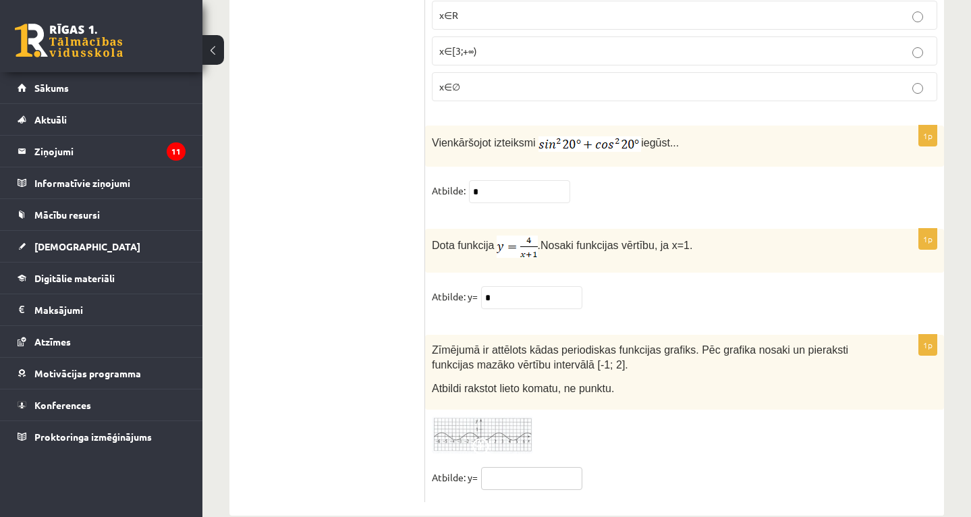
type input "*"
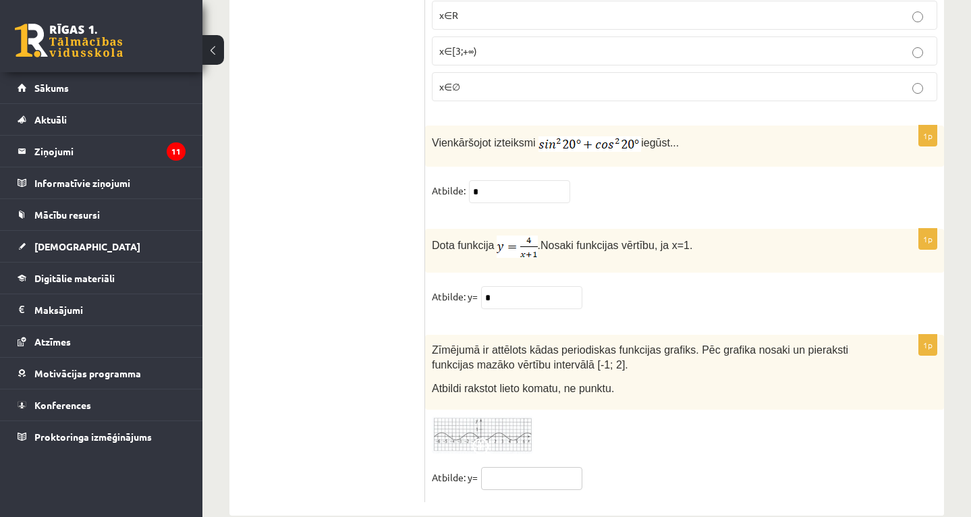
type input "*"
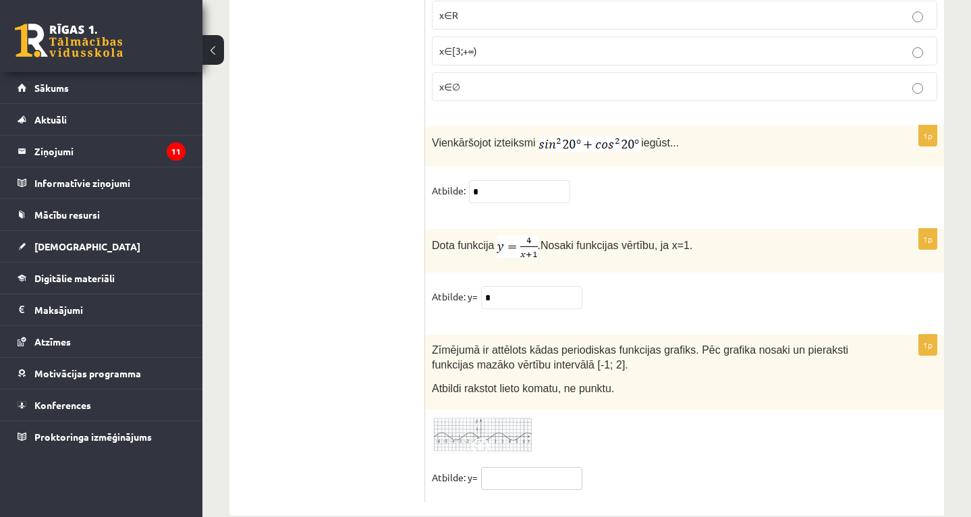
type input "*"
type input "*******"
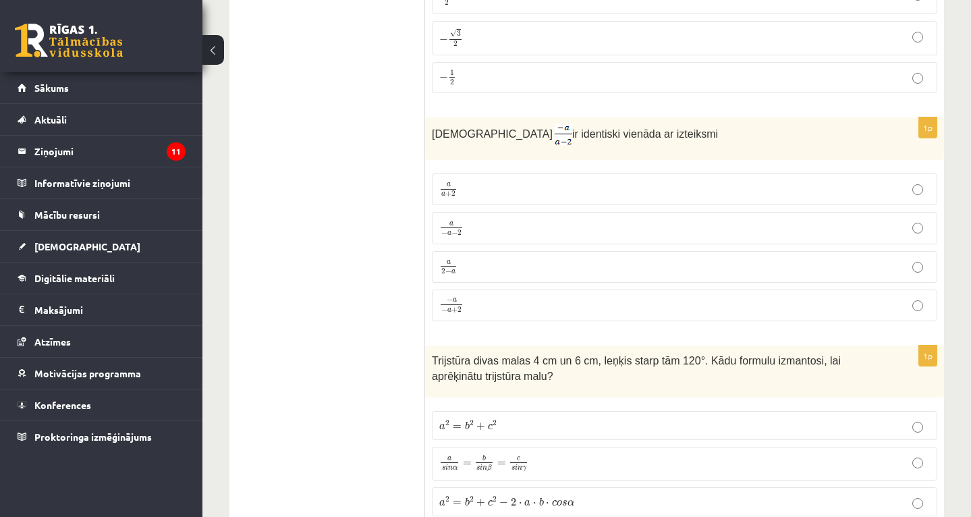
scroll to position [167, 0]
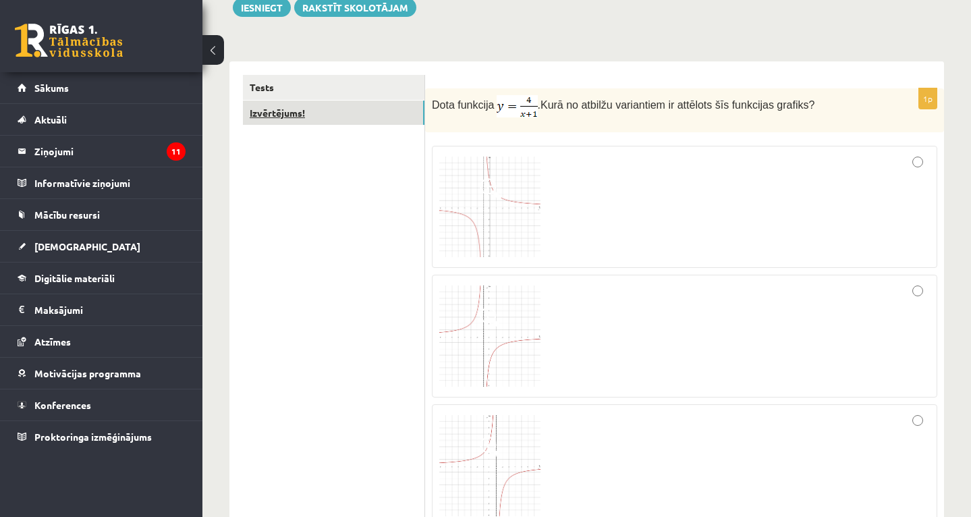
click at [386, 115] on link "Izvērtējums!" at bounding box center [334, 113] width 182 height 25
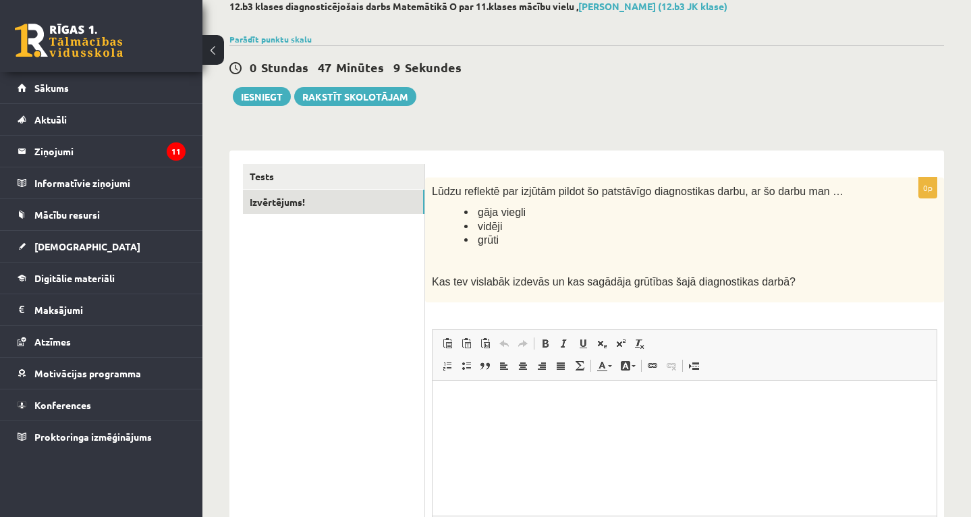
scroll to position [0, 0]
click at [533, 421] on html at bounding box center [685, 400] width 504 height 41
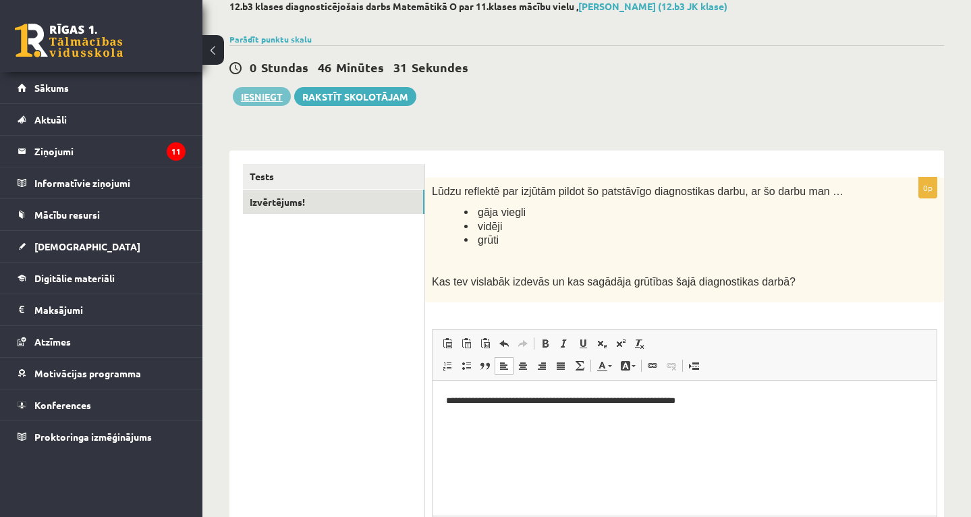
click at [267, 91] on button "Iesniegt" at bounding box center [262, 96] width 58 height 19
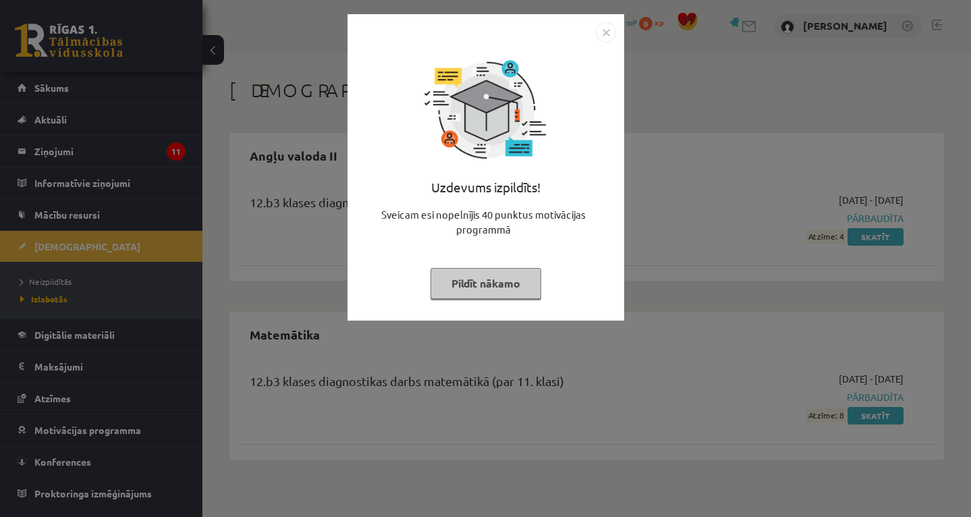
click at [609, 32] on img "Close" at bounding box center [606, 32] width 20 height 20
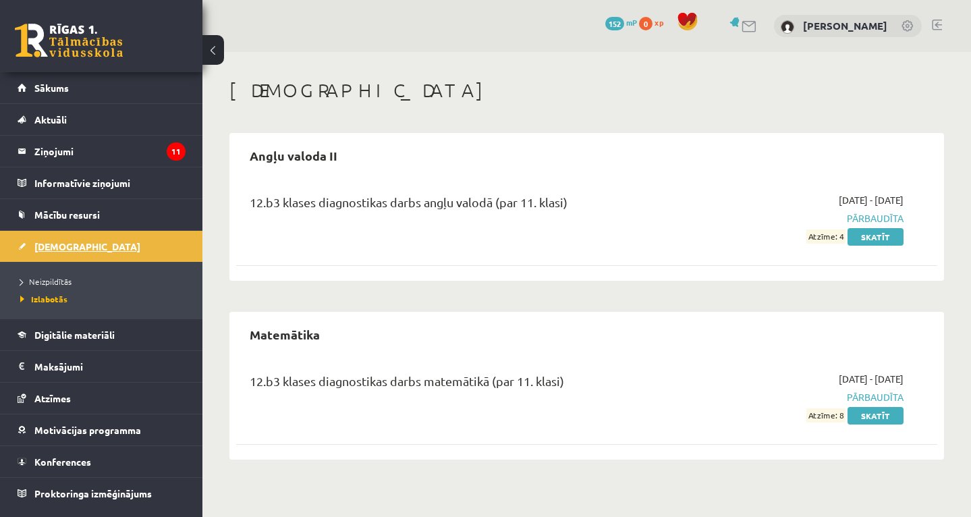
click at [87, 243] on link "[DEMOGRAPHIC_DATA]" at bounding box center [102, 246] width 168 height 31
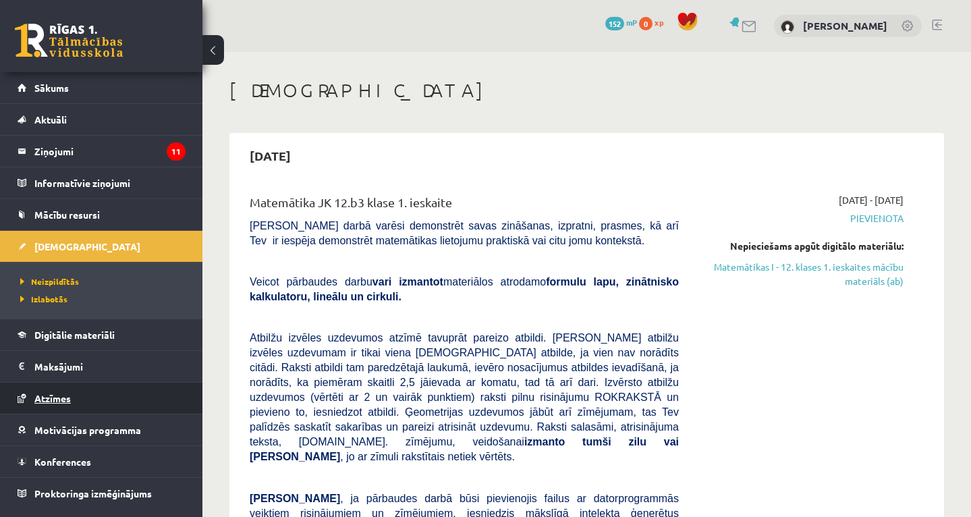
click at [61, 396] on span "Atzīmes" at bounding box center [52, 398] width 36 height 12
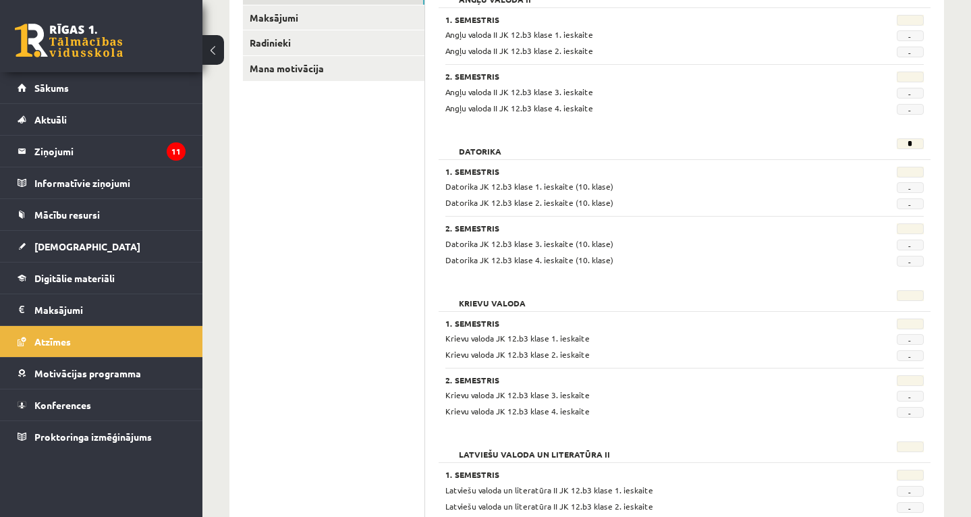
scroll to position [155, 0]
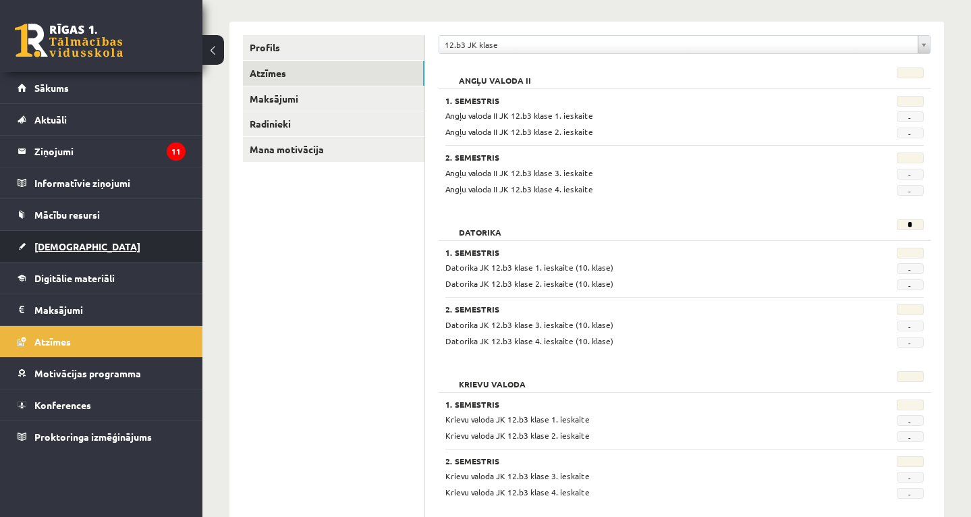
click at [68, 244] on span "[DEMOGRAPHIC_DATA]" at bounding box center [87, 246] width 106 height 12
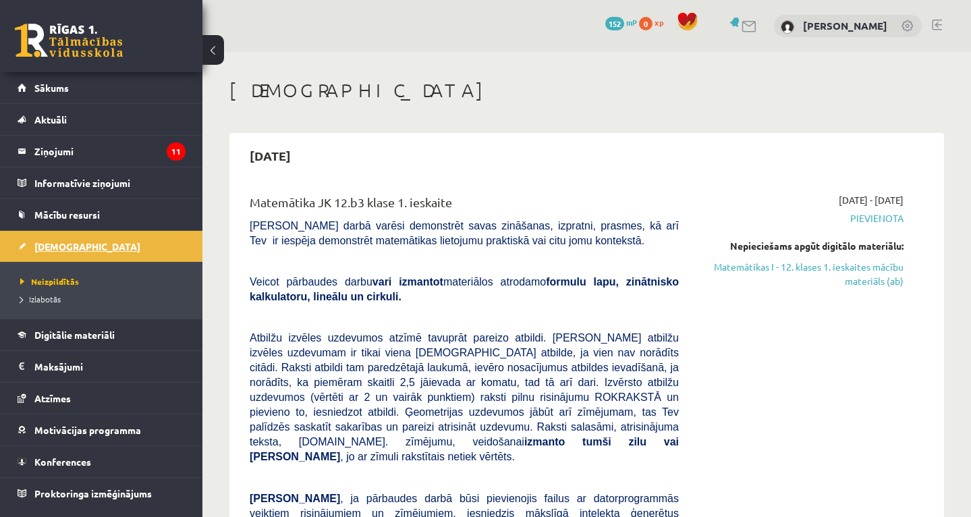
click at [49, 248] on span "[DEMOGRAPHIC_DATA]" at bounding box center [87, 246] width 106 height 12
